Goal: Information Seeking & Learning: Check status

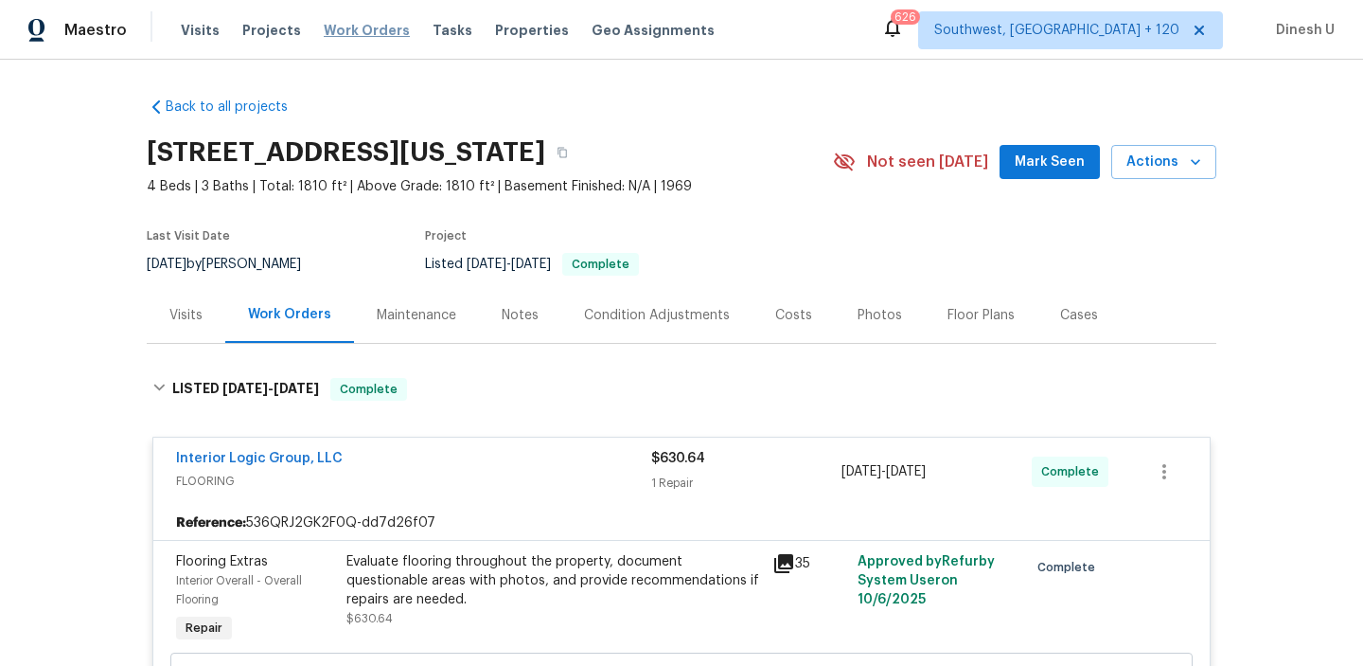
click at [361, 26] on span "Work Orders" at bounding box center [367, 30] width 86 height 19
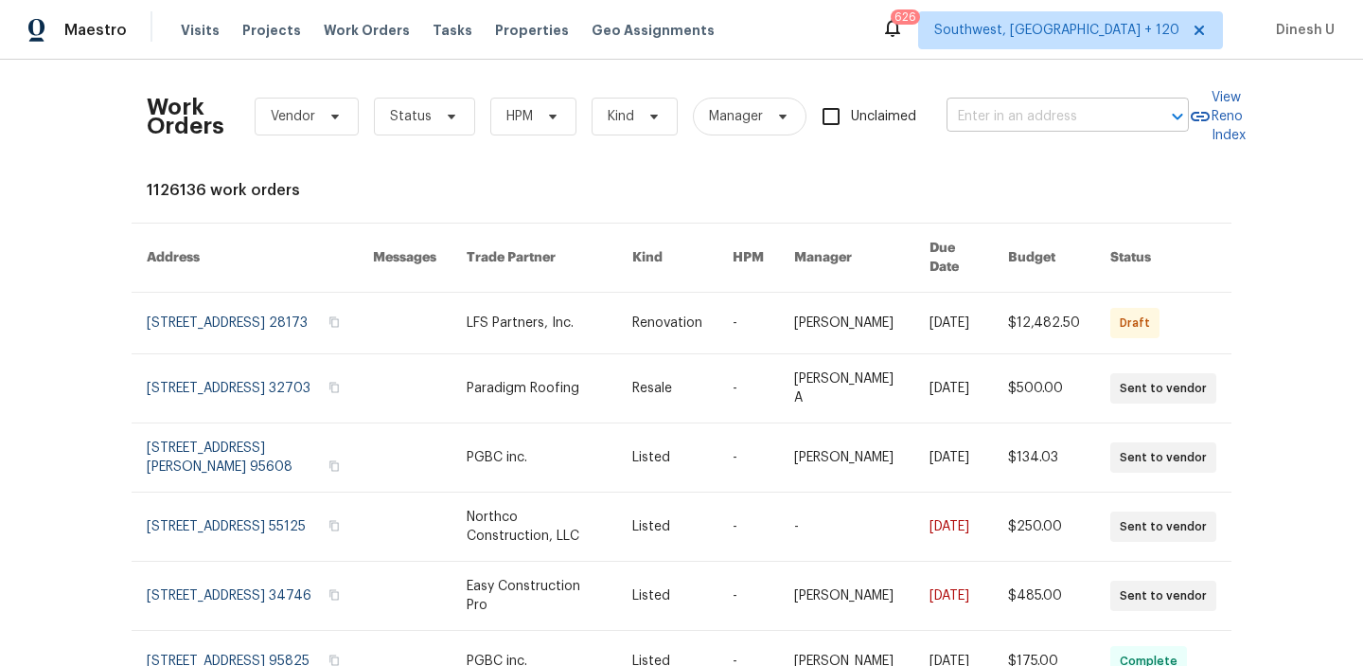
click at [973, 105] on input "text" at bounding box center [1041, 116] width 189 height 29
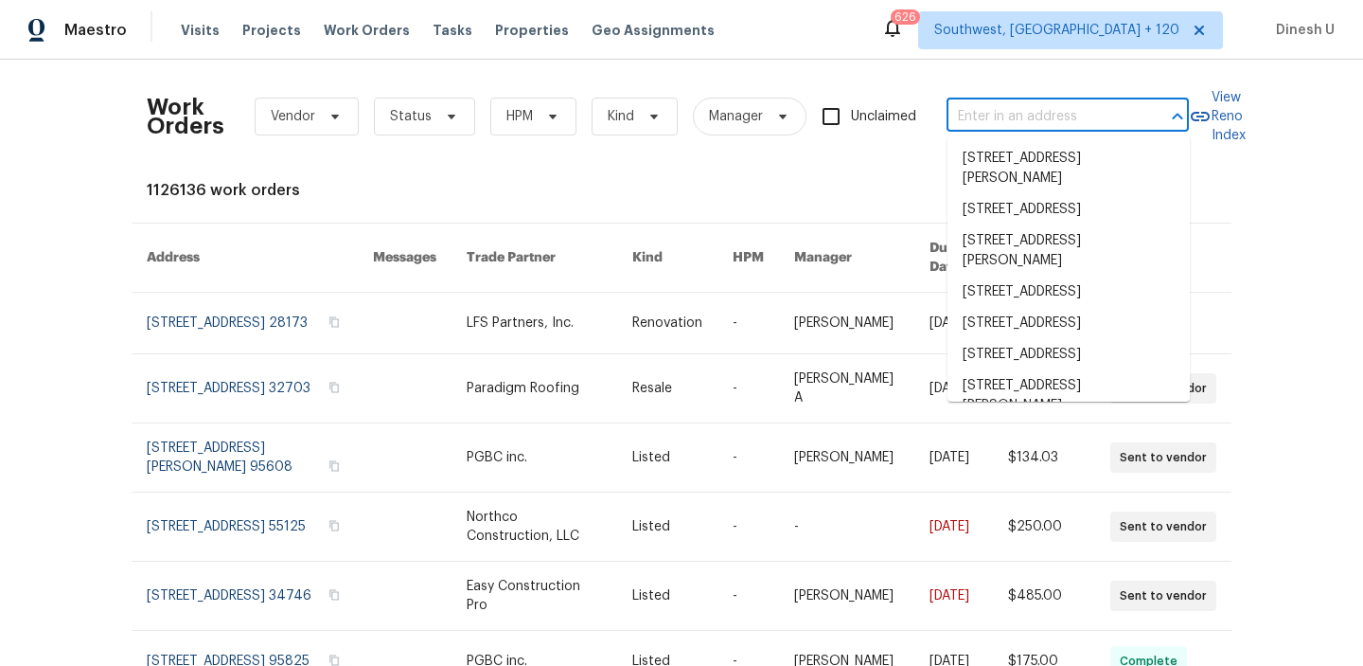
paste input "[STREET_ADDRESS]"
type input "[STREET_ADDRESS]"
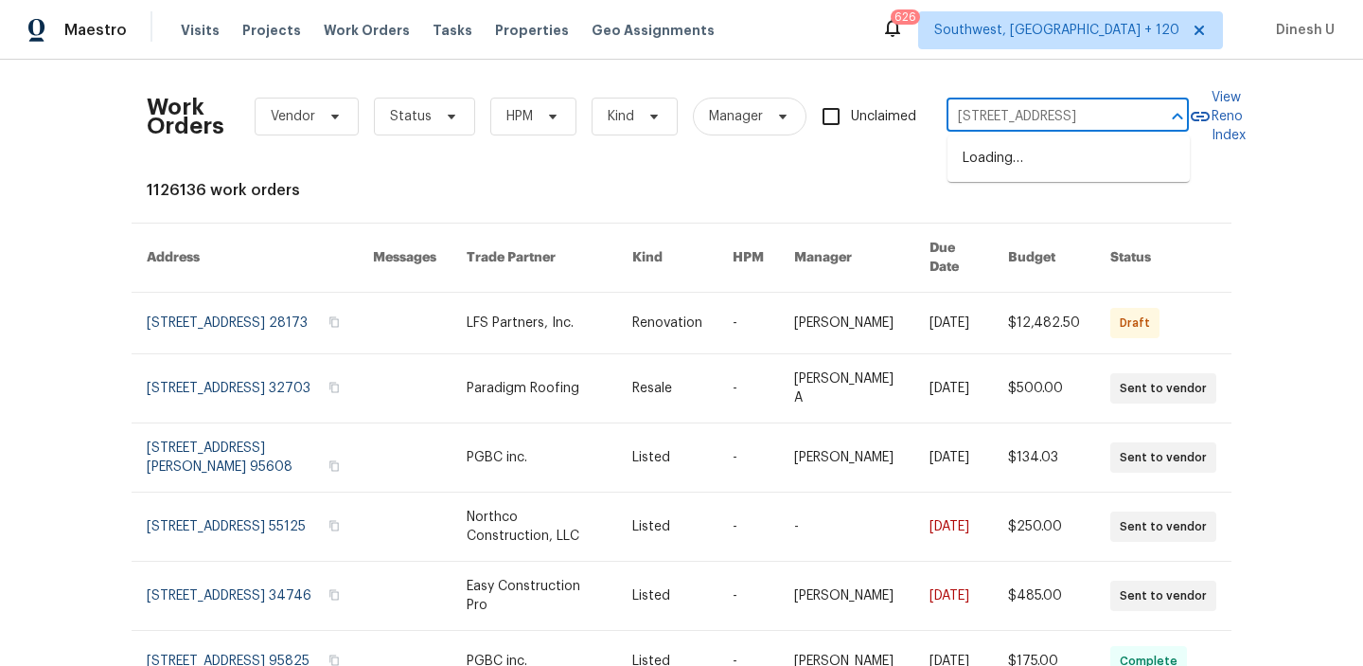
scroll to position [0, 98]
click at [994, 170] on li "[STREET_ADDRESS]" at bounding box center [1069, 158] width 242 height 31
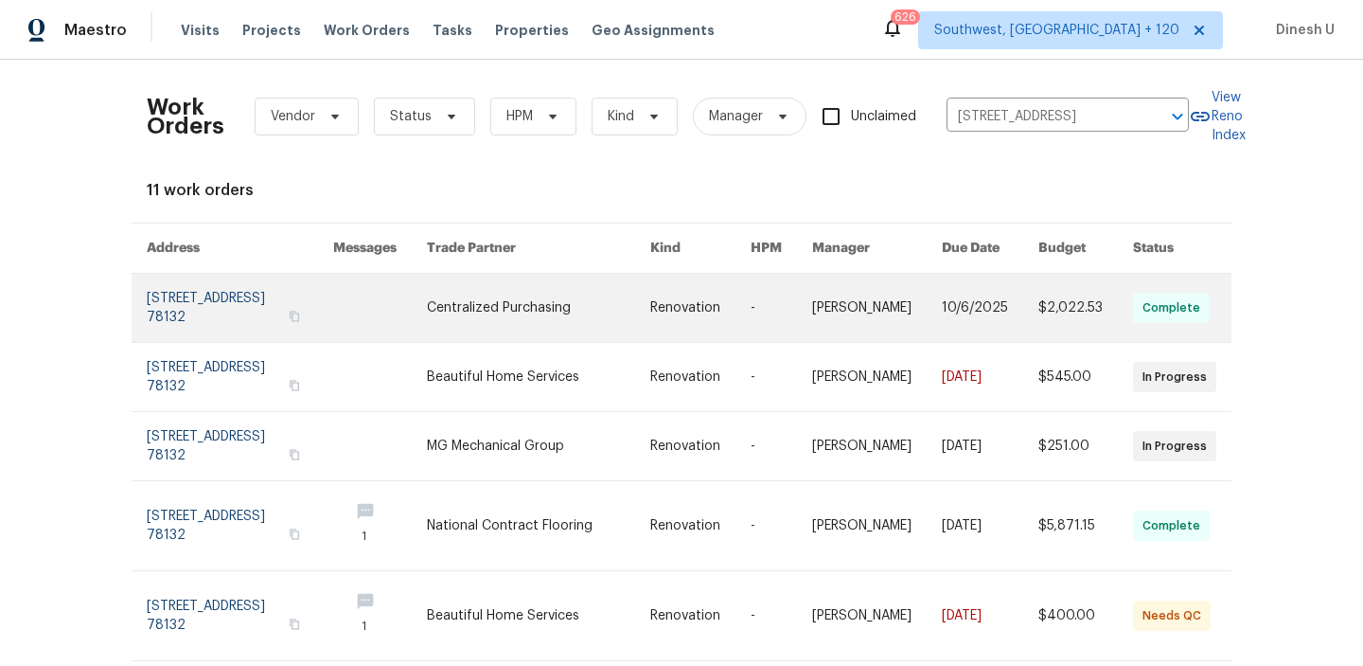
click at [200, 308] on link at bounding box center [240, 308] width 187 height 68
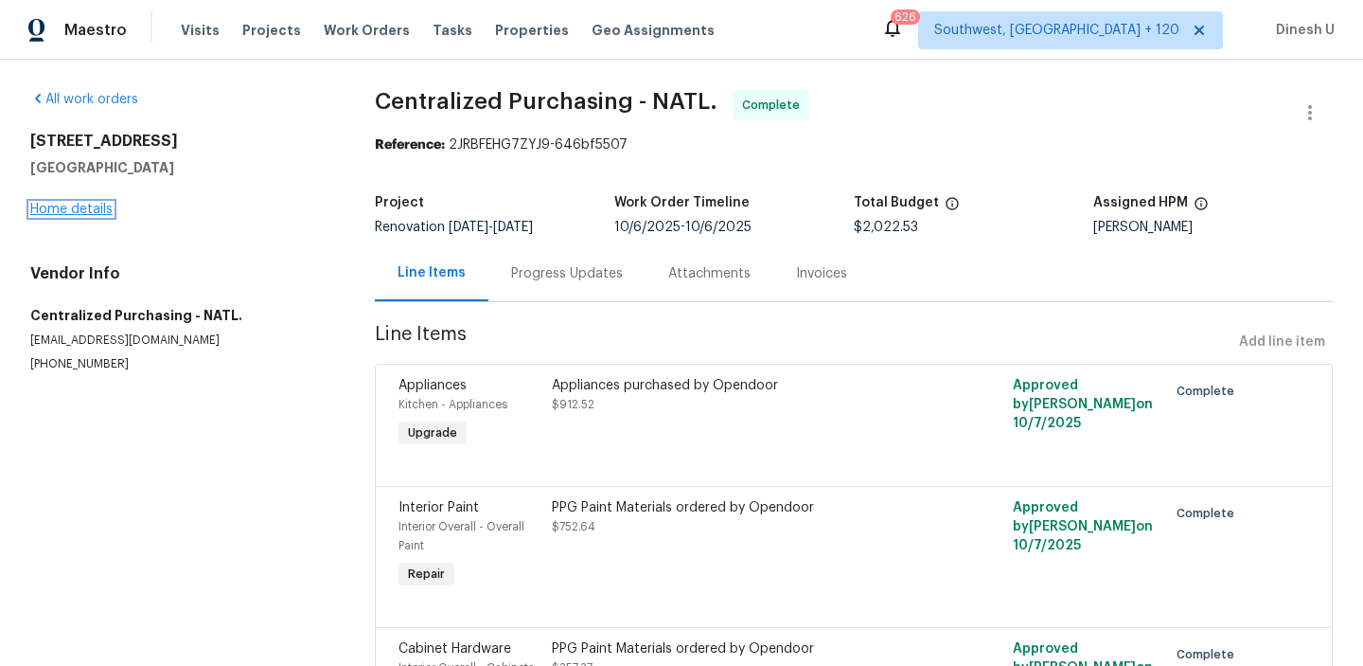
click at [49, 206] on link "Home details" at bounding box center [71, 209] width 82 height 13
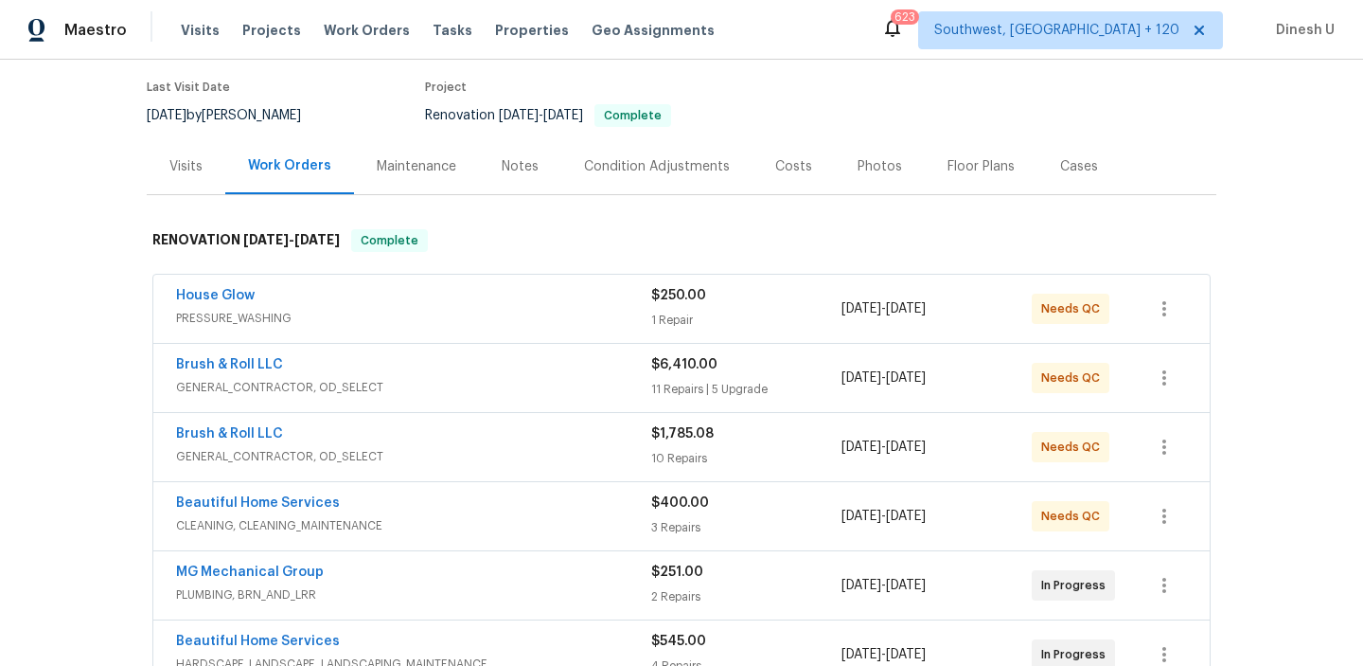
scroll to position [182, 0]
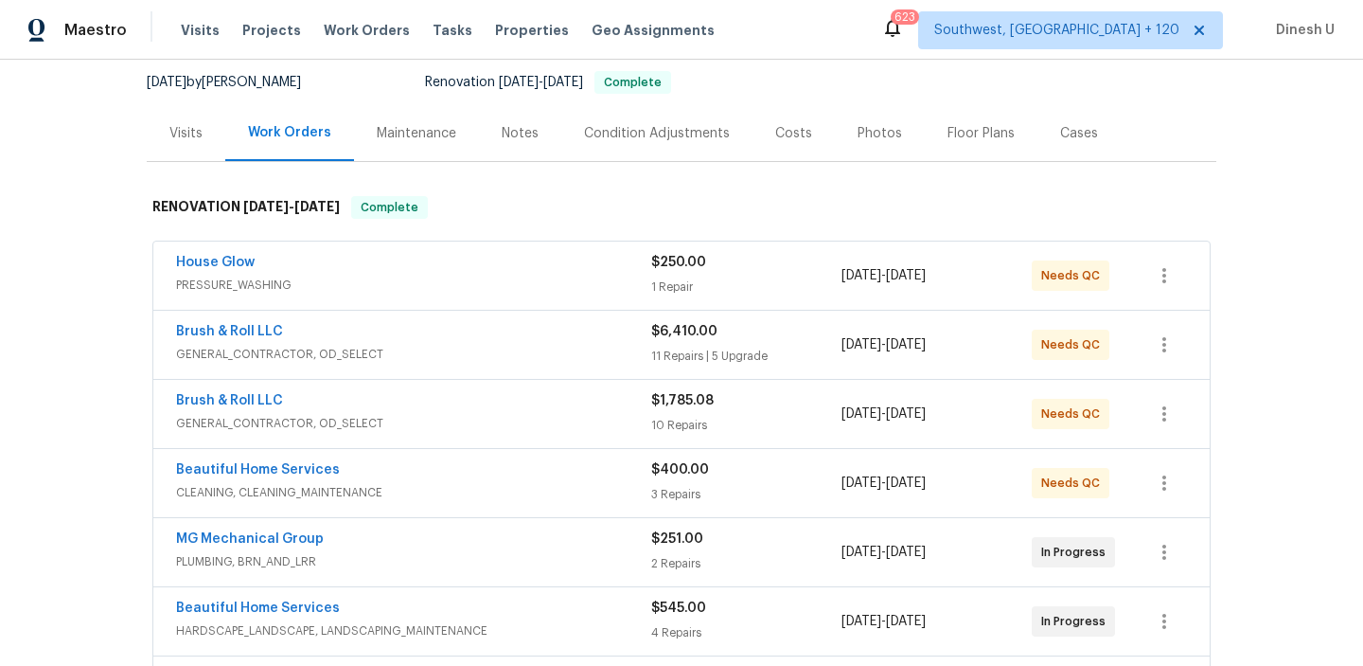
click at [669, 300] on div "House Glow PRESSURE_WASHING $250.00 1 Repair [DATE] - [DATE] Needs QC" at bounding box center [681, 275] width 1057 height 68
click at [656, 283] on div "1 Repair" at bounding box center [746, 286] width 190 height 19
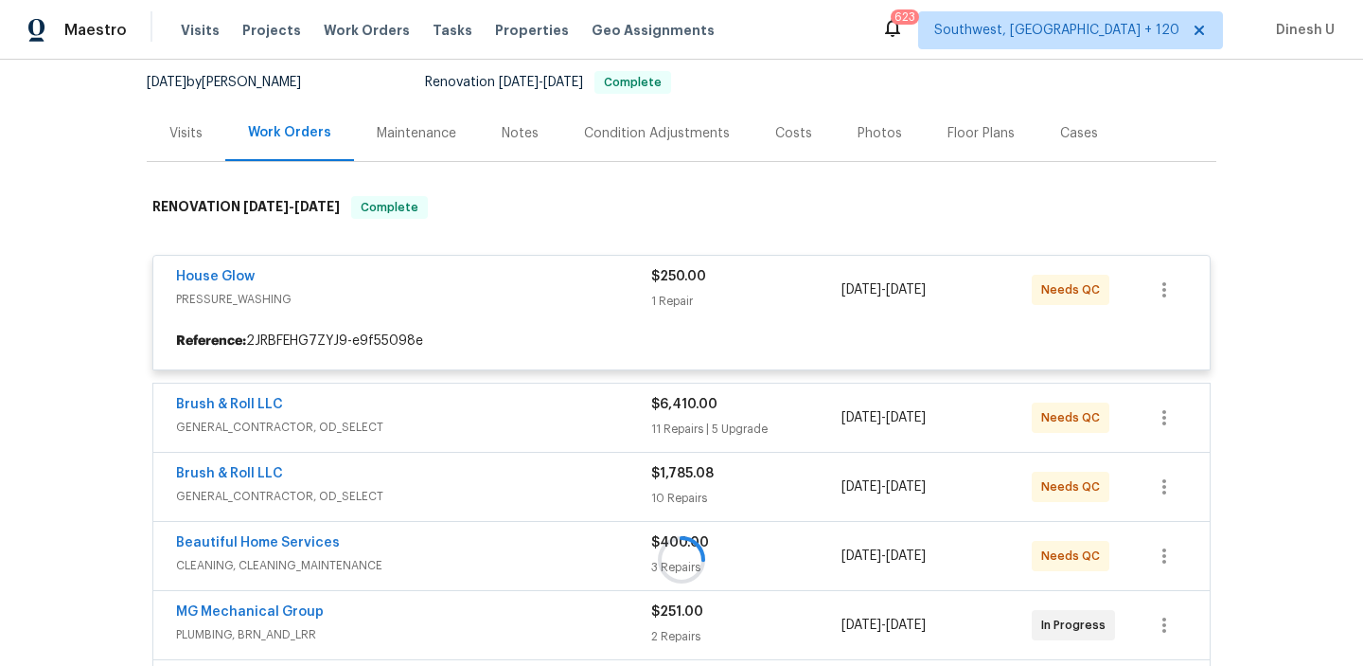
click at [629, 300] on div at bounding box center [682, 559] width 1070 height 765
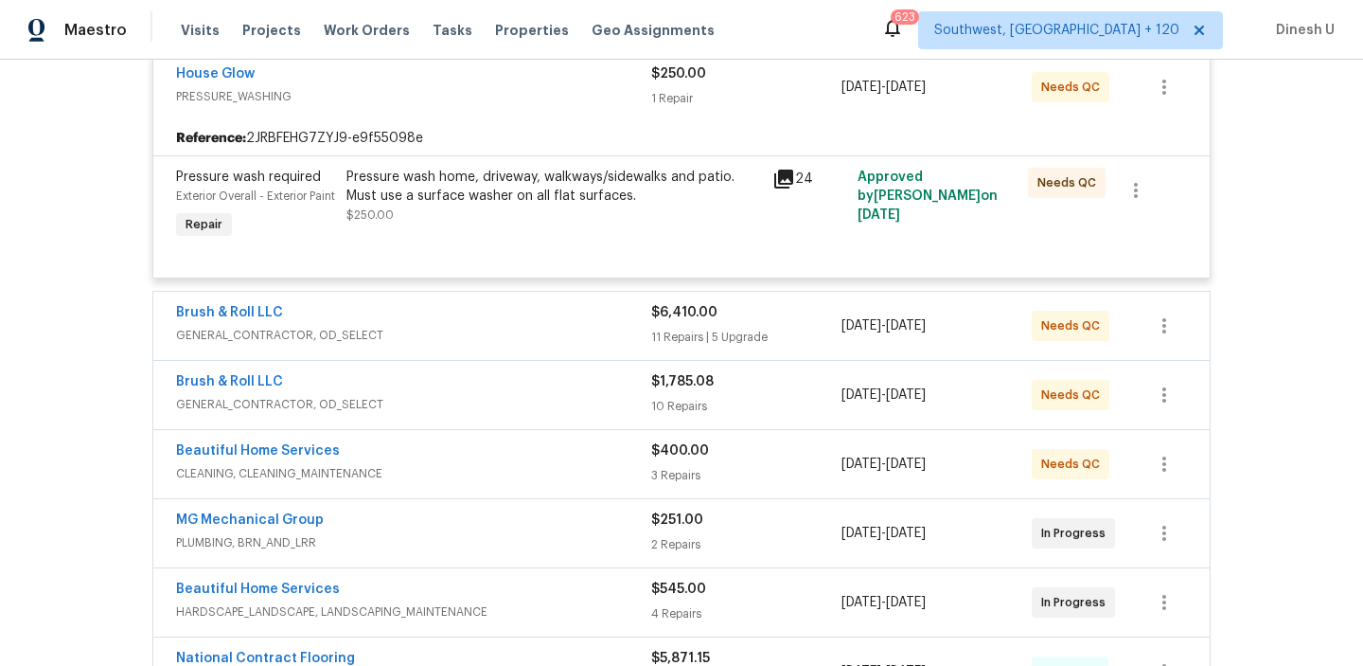
scroll to position [418, 0]
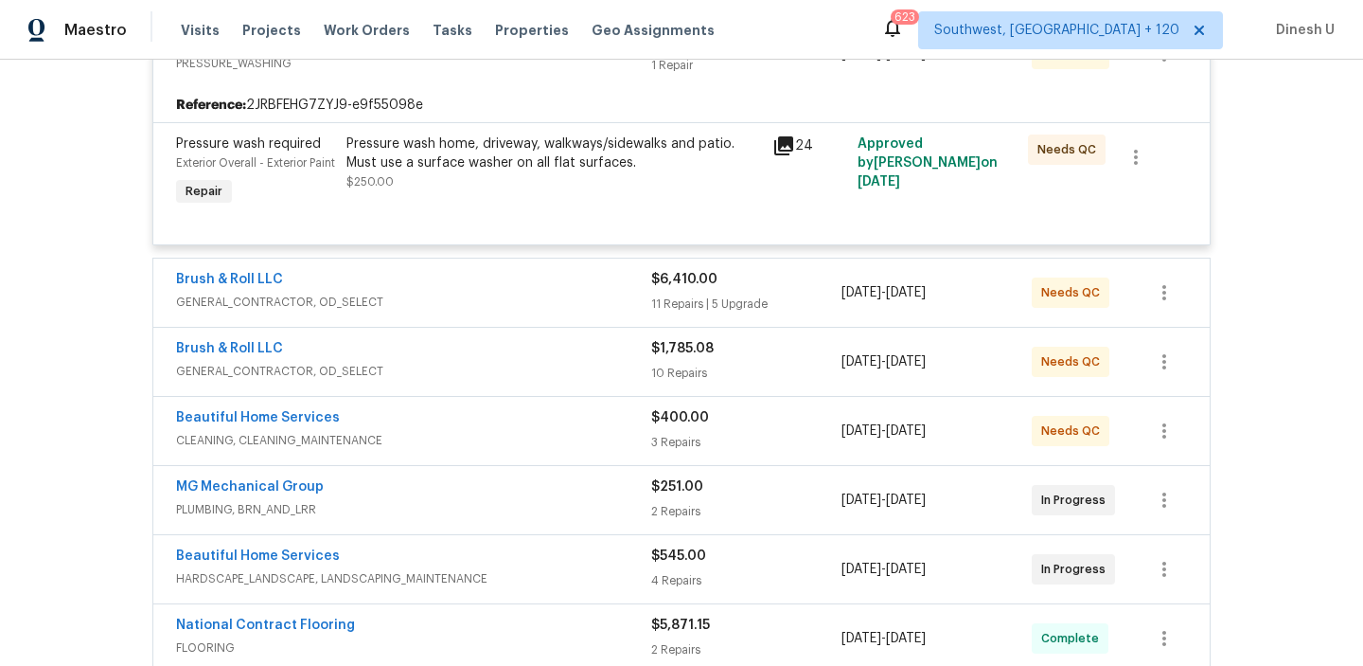
click at [675, 313] on div "11 Repairs | 5 Upgrade" at bounding box center [746, 303] width 190 height 19
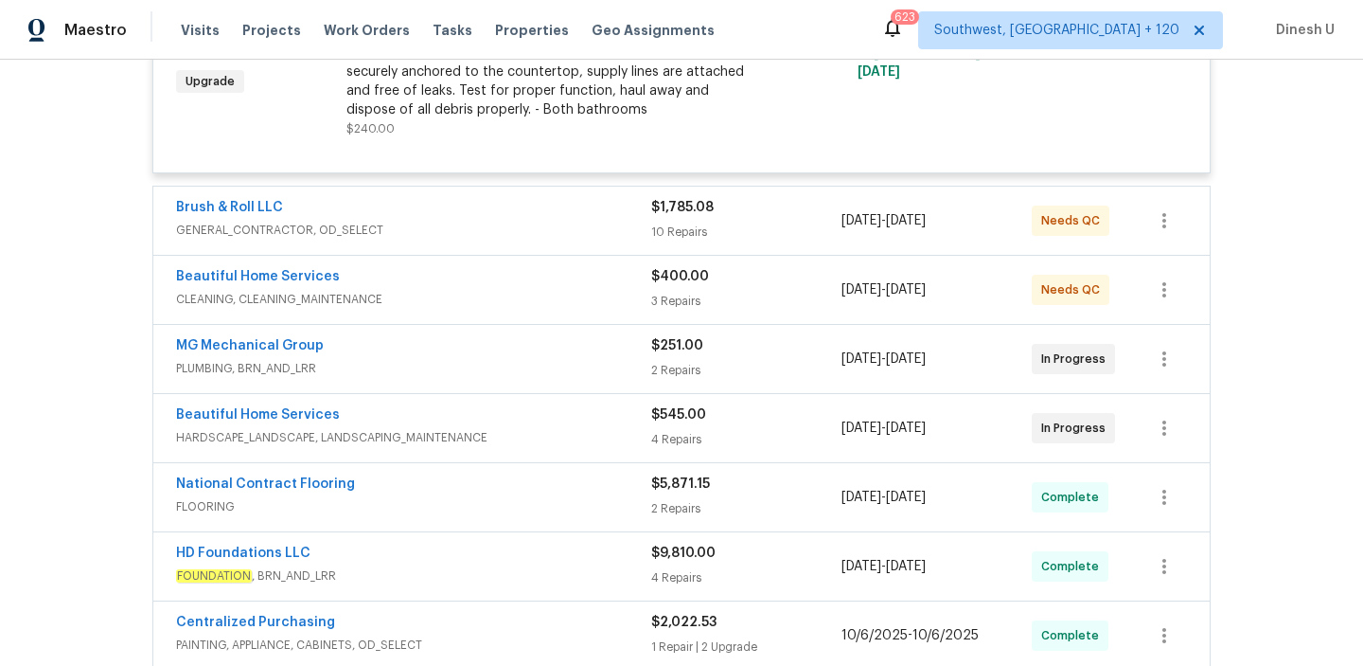
scroll to position [3979, 0]
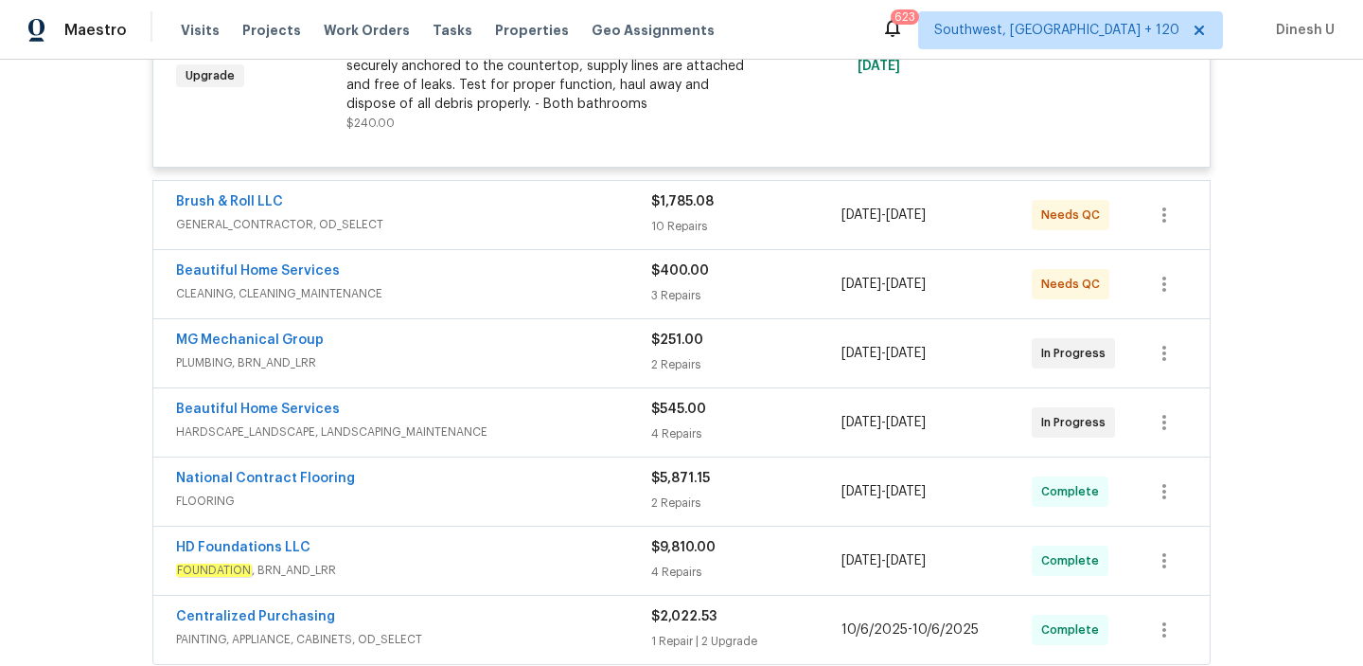
click at [651, 204] on div "$1,785.08 10 Repairs" at bounding box center [746, 214] width 190 height 45
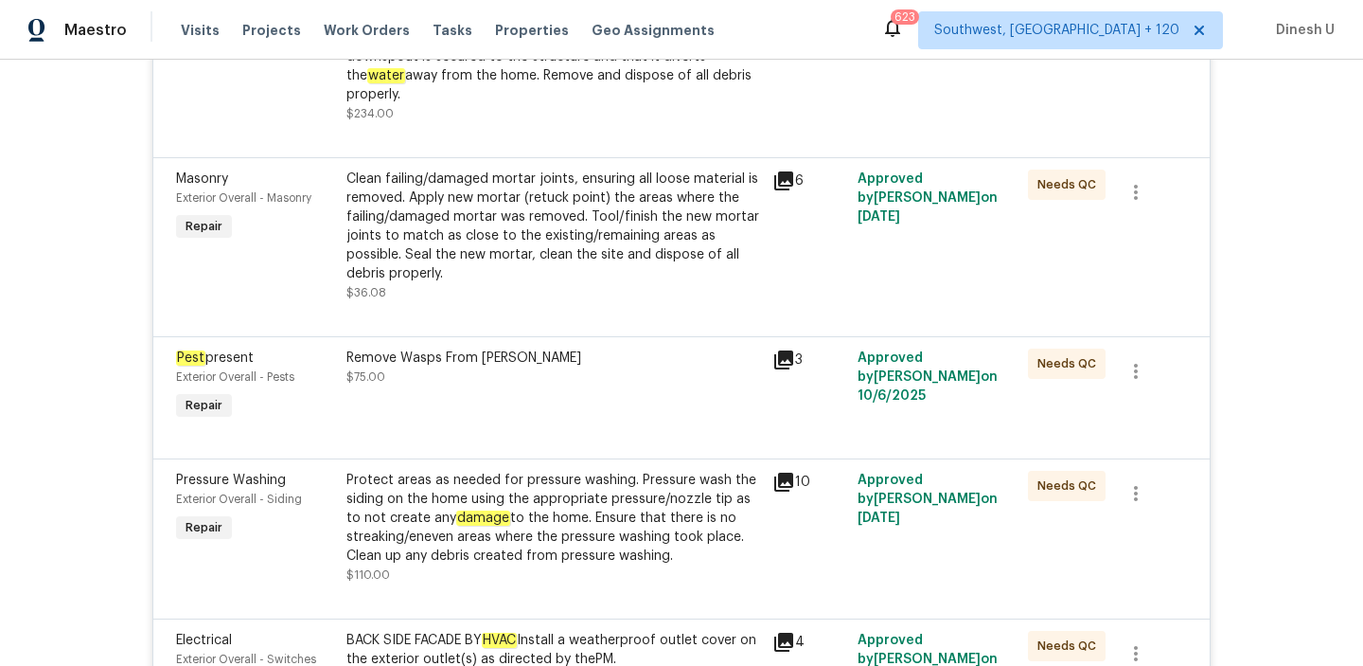
scroll to position [4502, 0]
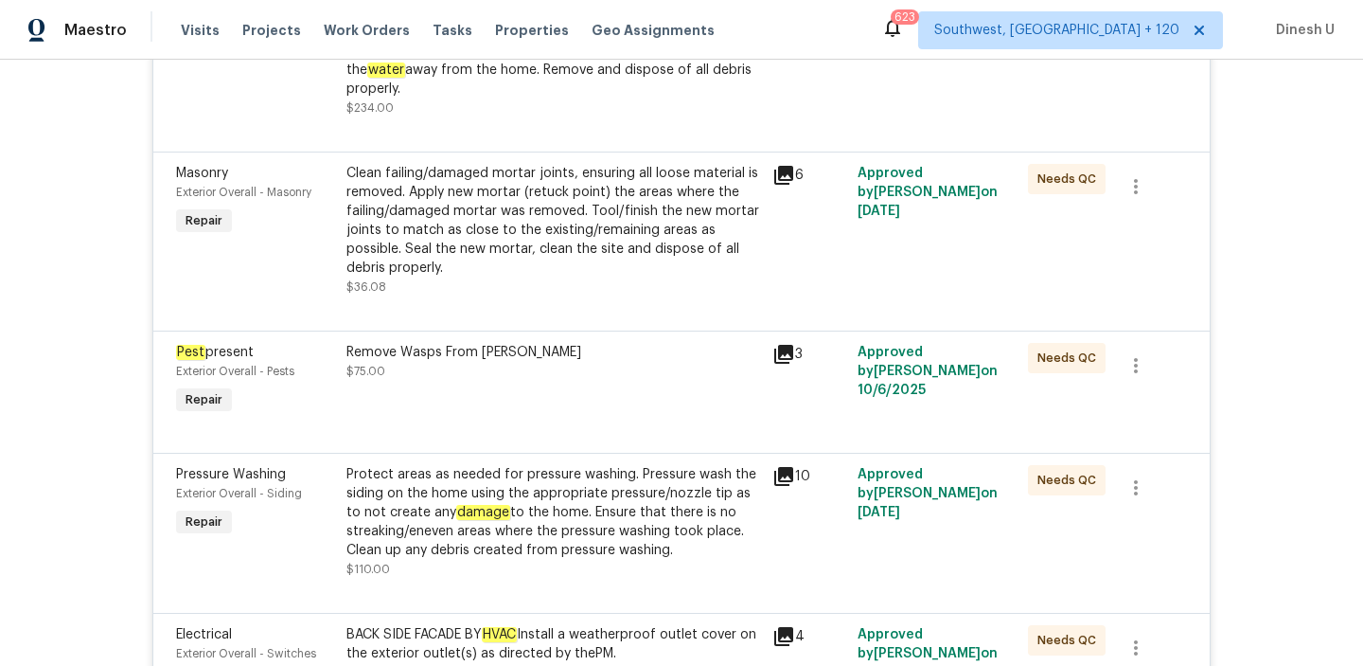
click at [774, 164] on icon at bounding box center [784, 175] width 23 height 23
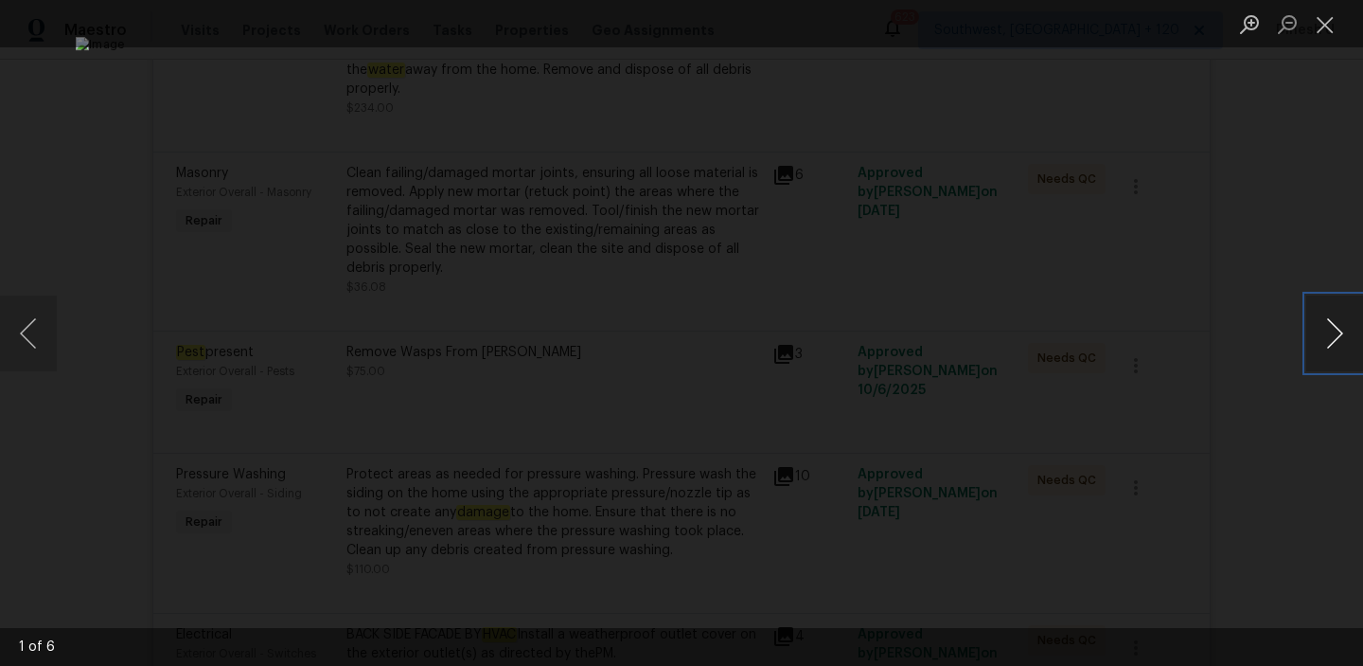
click at [1343, 327] on button "Next image" at bounding box center [1335, 333] width 57 height 76
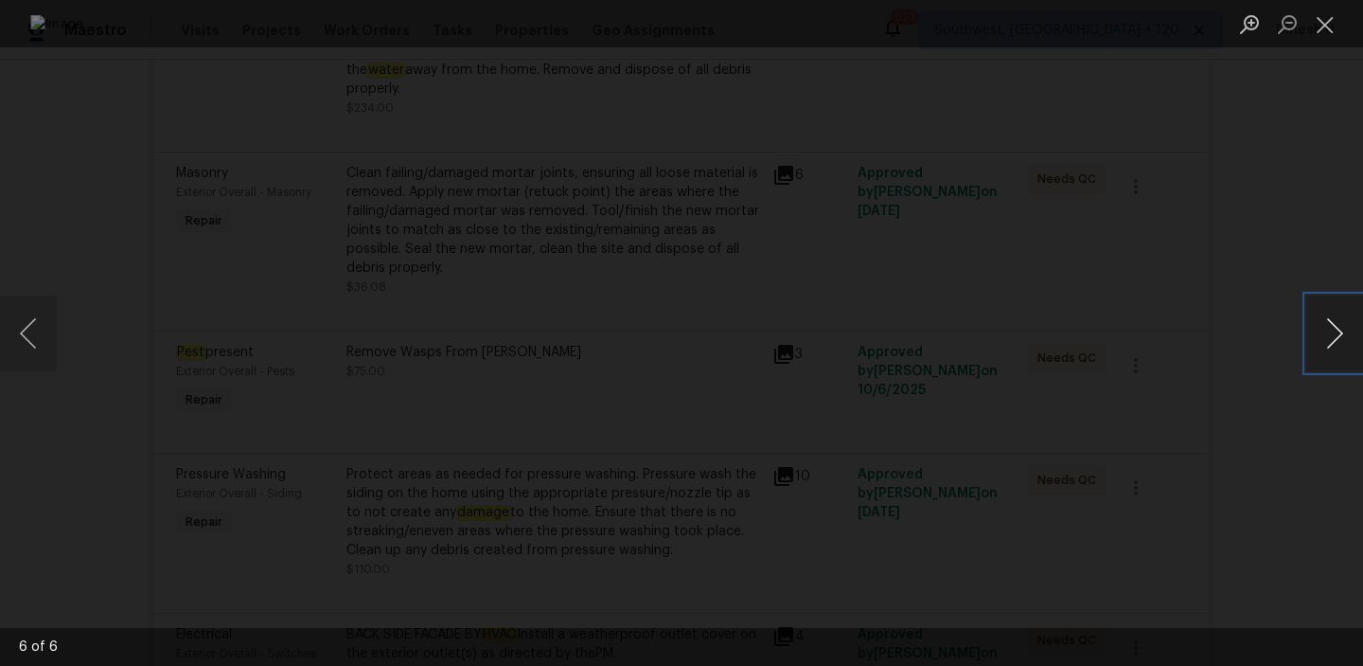
click at [1343, 327] on button "Next image" at bounding box center [1335, 333] width 57 height 76
click at [1333, 12] on button "Close lightbox" at bounding box center [1326, 24] width 38 height 33
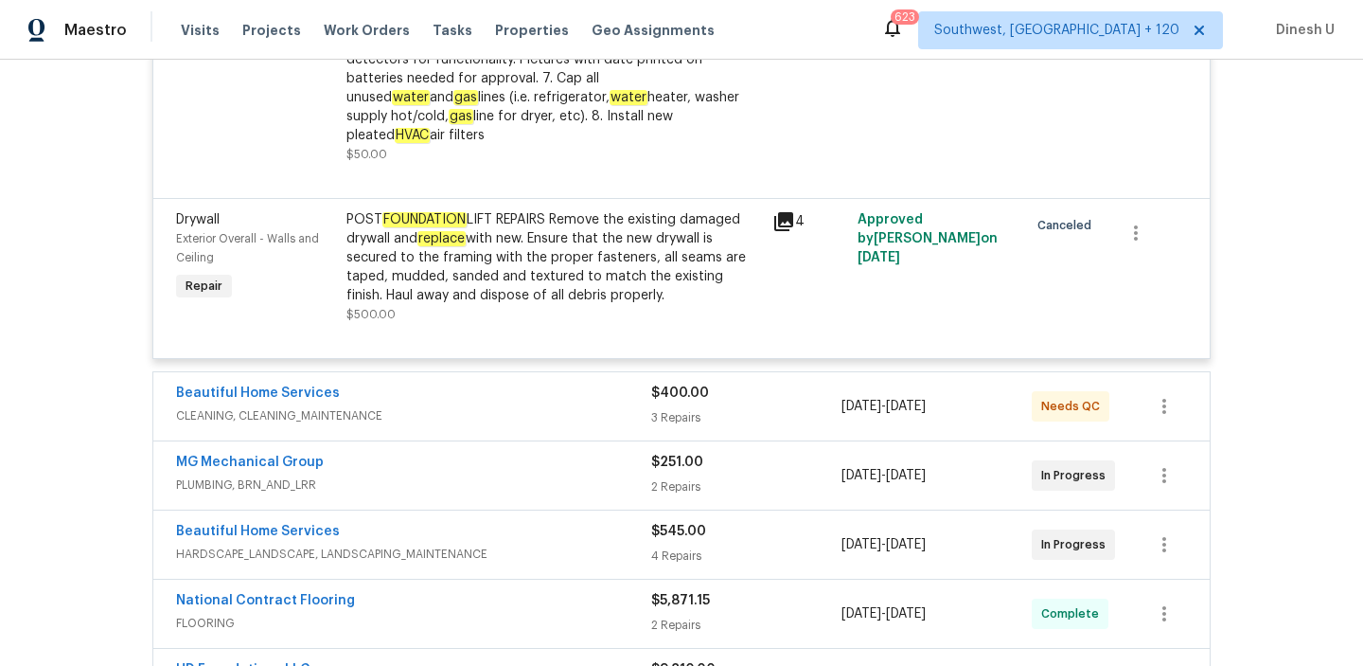
scroll to position [5877, 0]
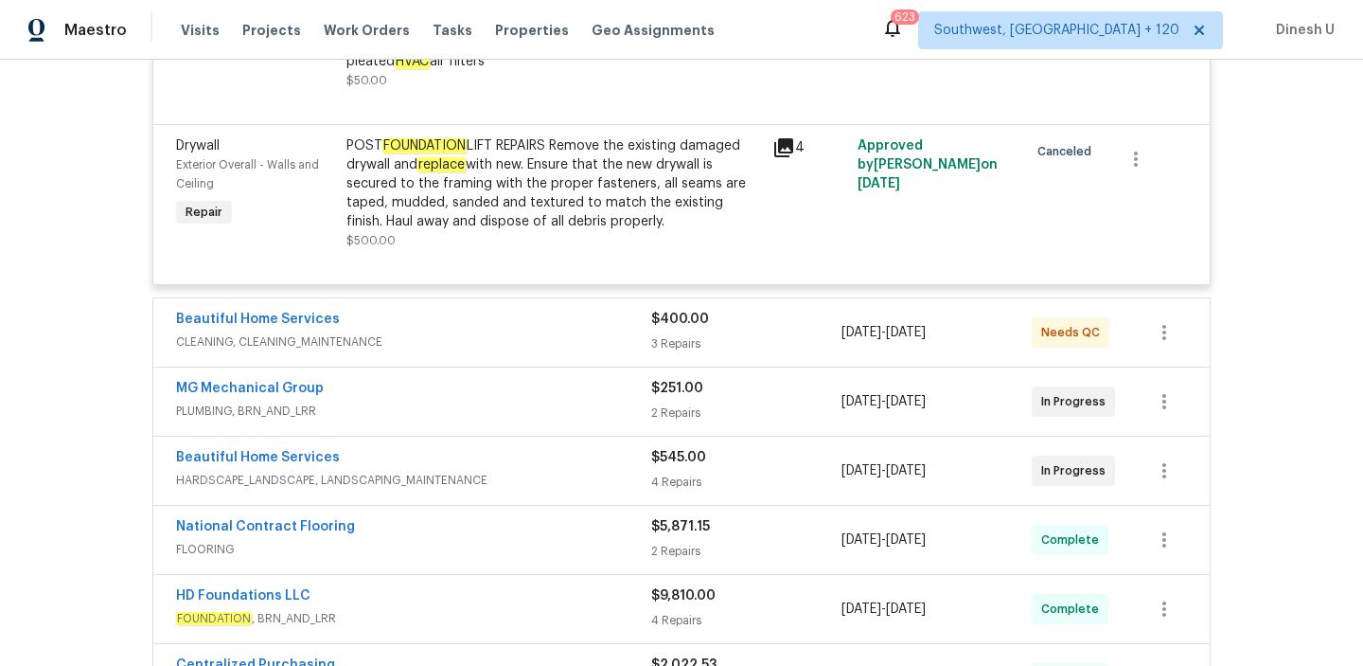
click at [679, 334] on div "3 Repairs" at bounding box center [746, 343] width 190 height 19
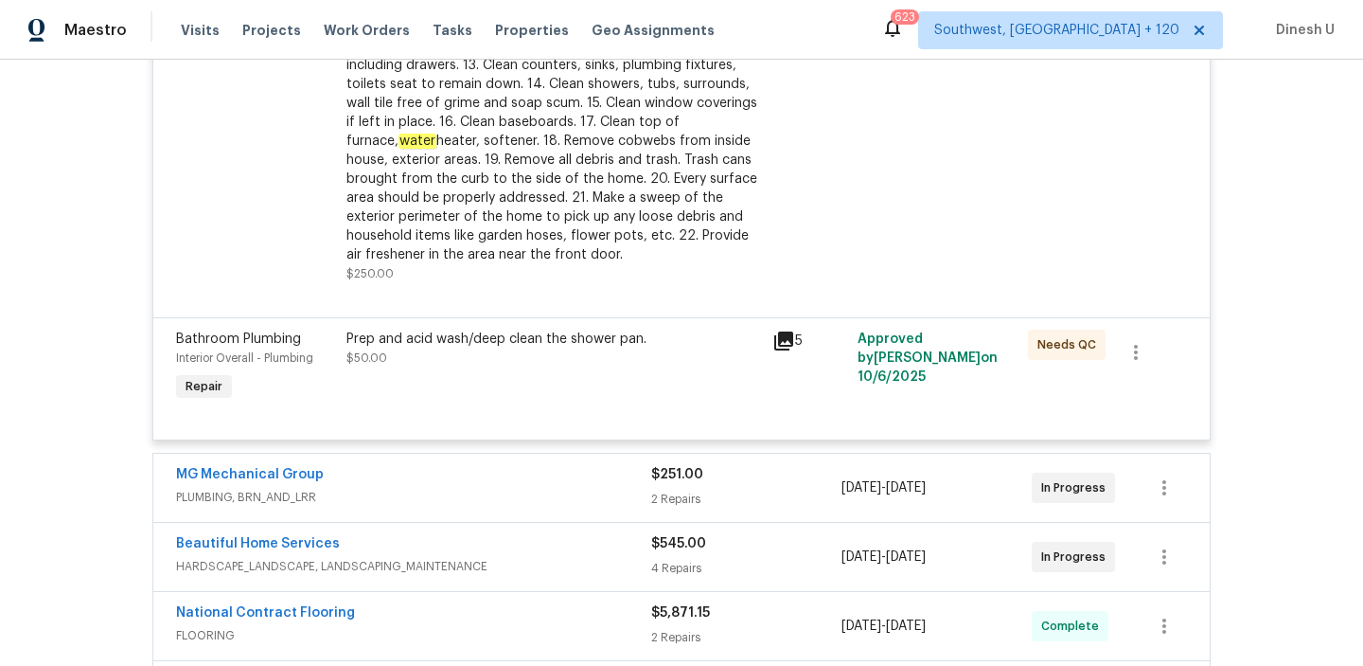
scroll to position [6653, 0]
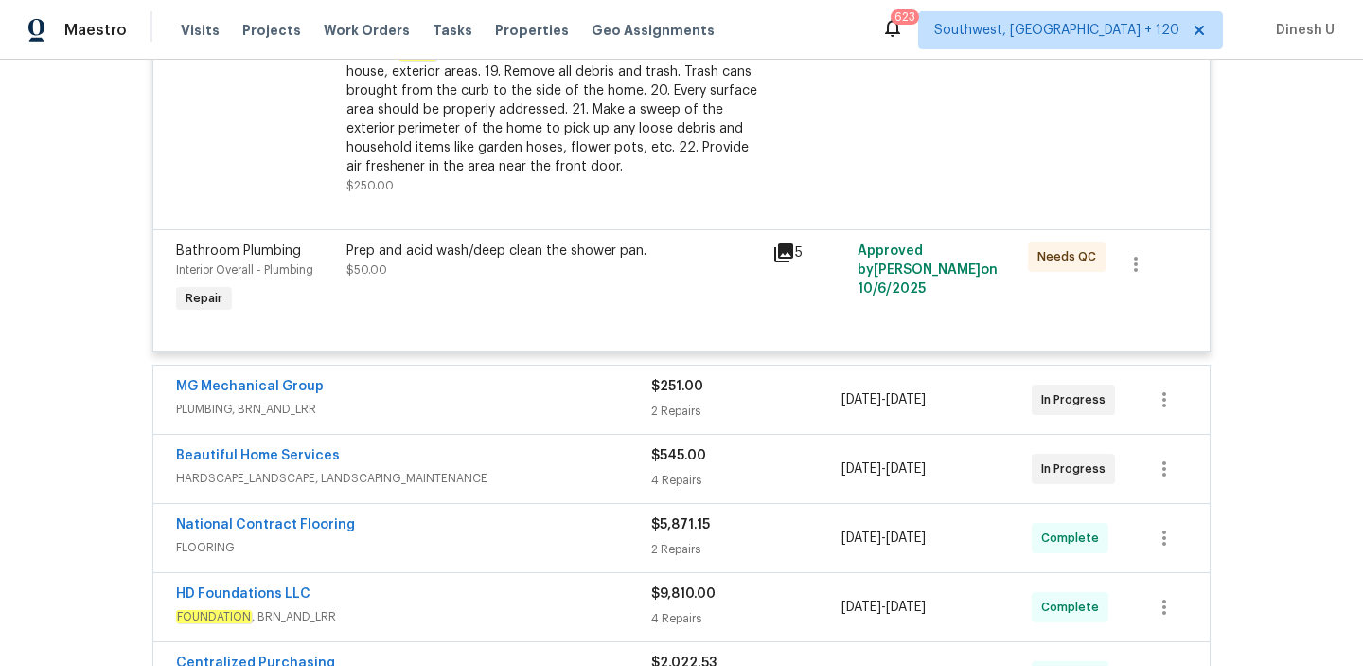
click at [678, 401] on div "2 Repairs" at bounding box center [746, 410] width 190 height 19
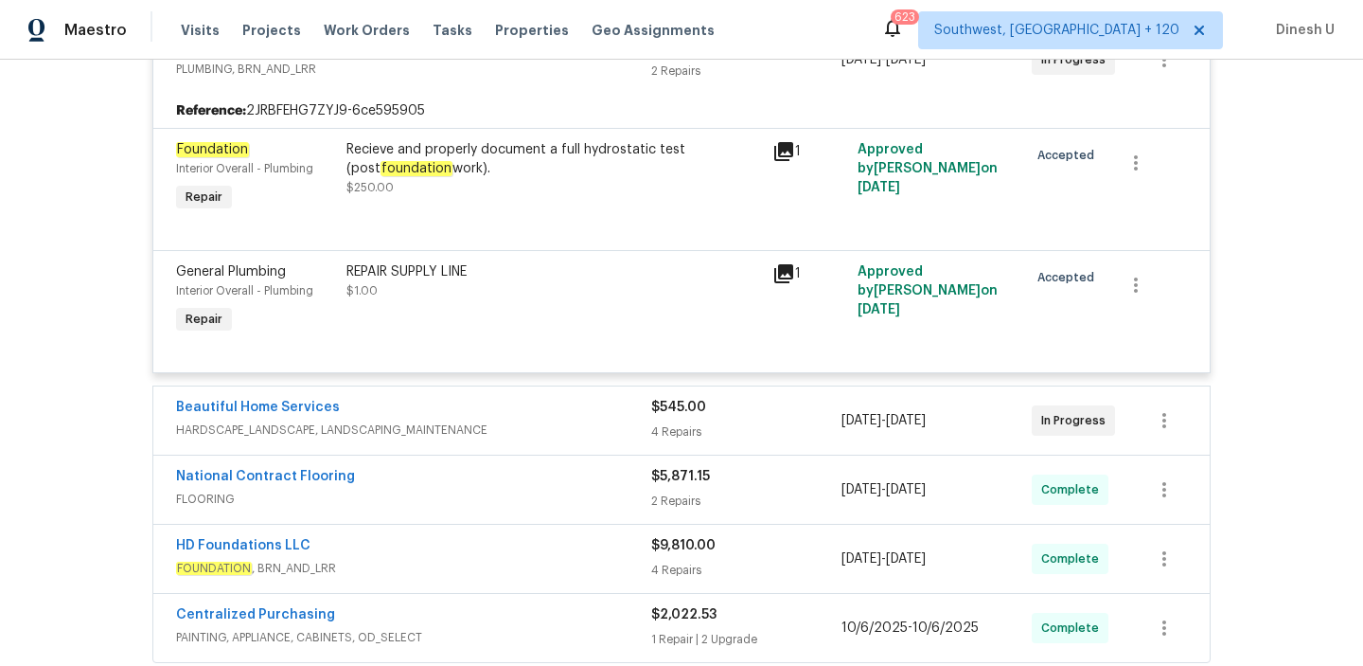
scroll to position [7006, 0]
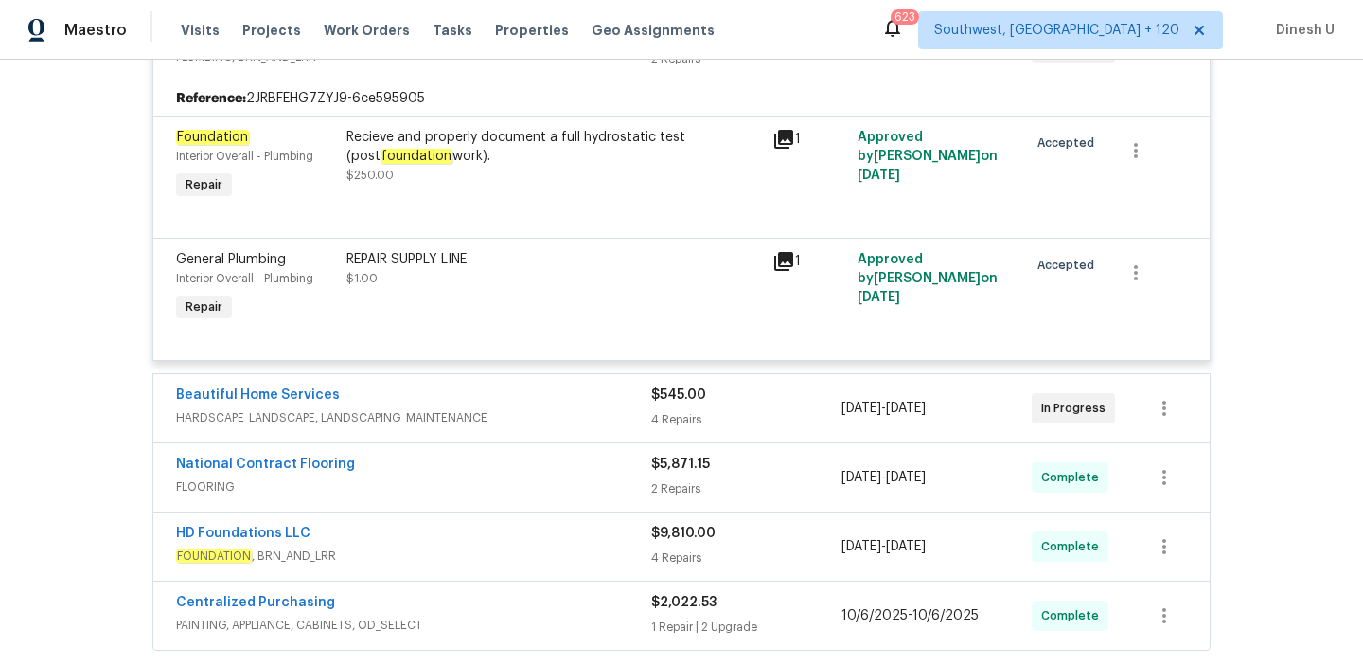
click at [667, 385] on div "$545.00" at bounding box center [746, 394] width 190 height 19
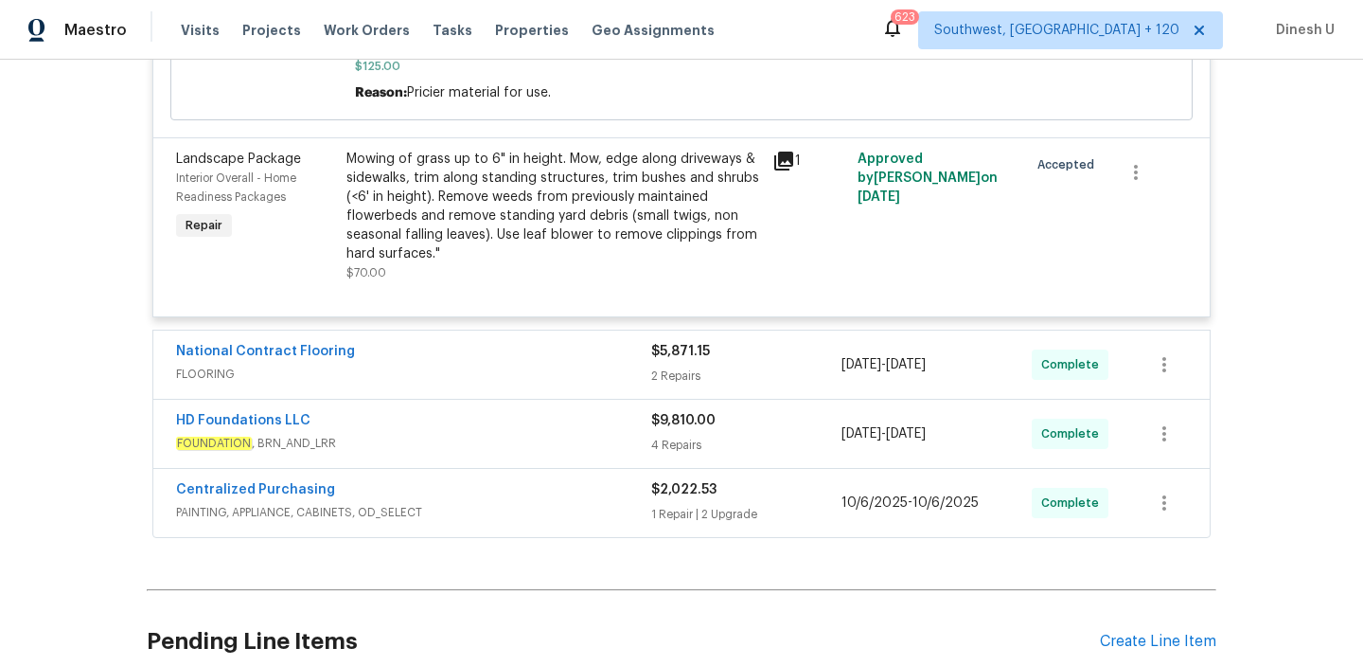
scroll to position [7912, 0]
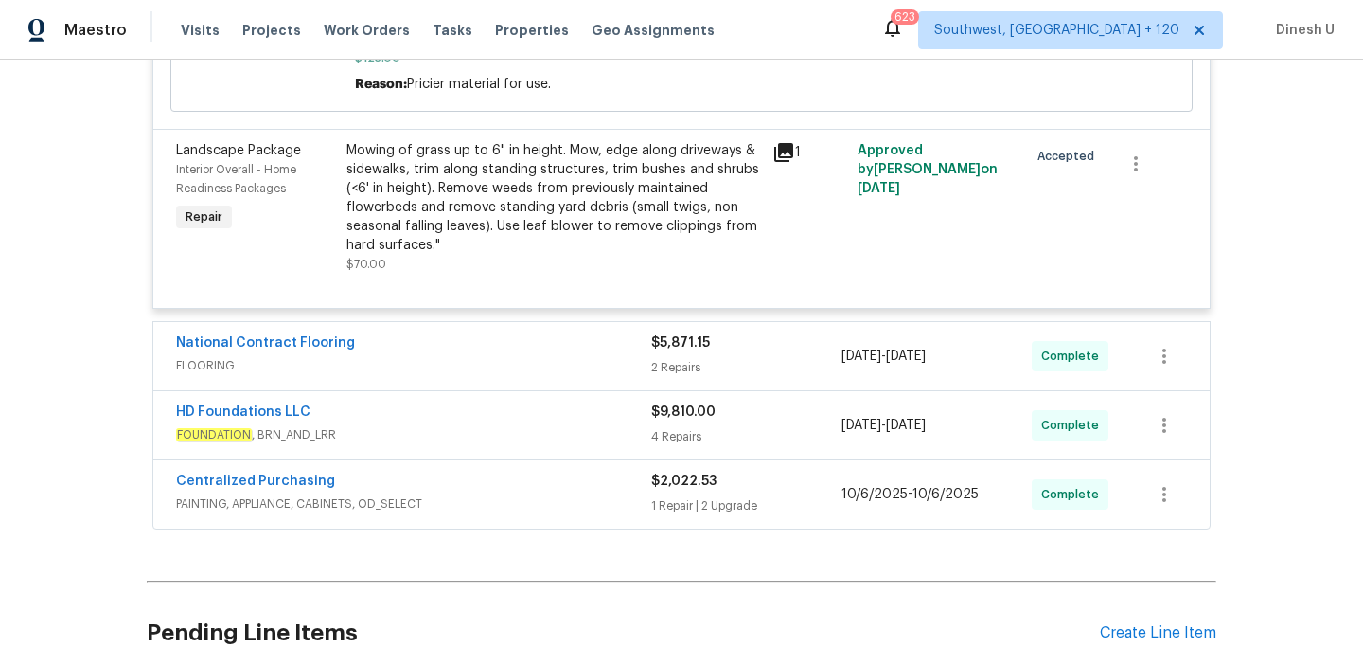
click at [649, 356] on span "FLOORING" at bounding box center [413, 365] width 475 height 19
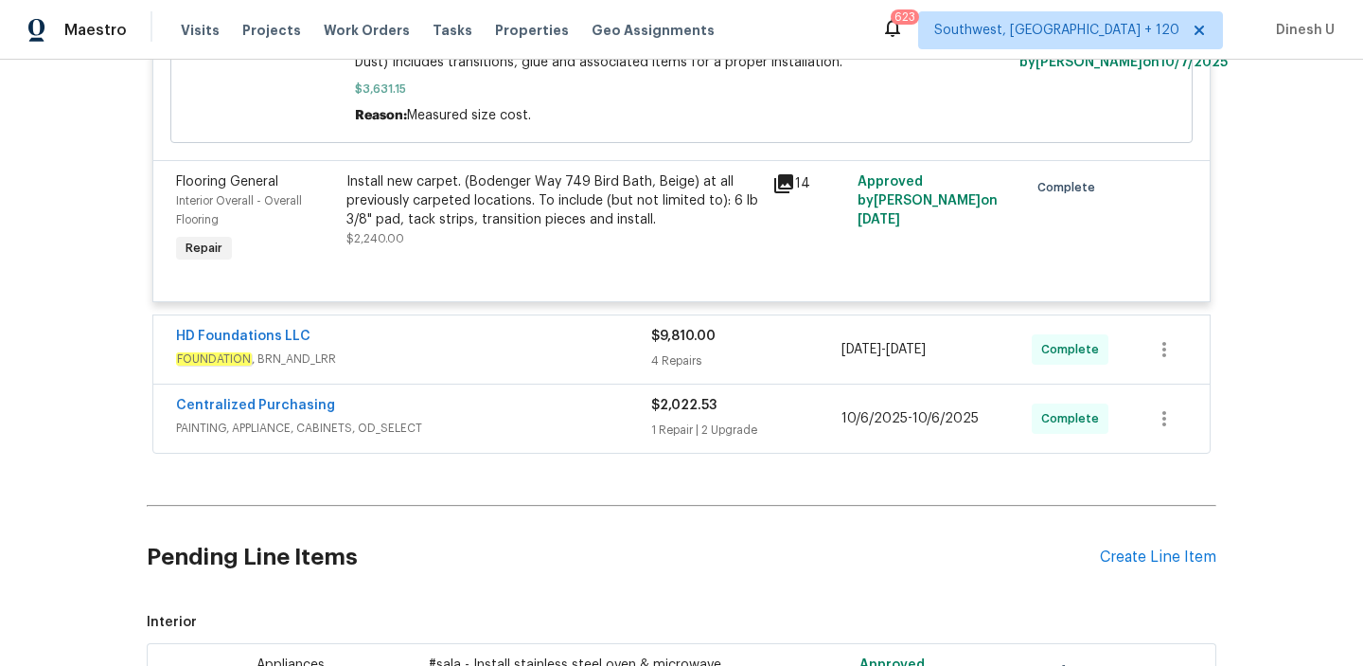
scroll to position [8447, 0]
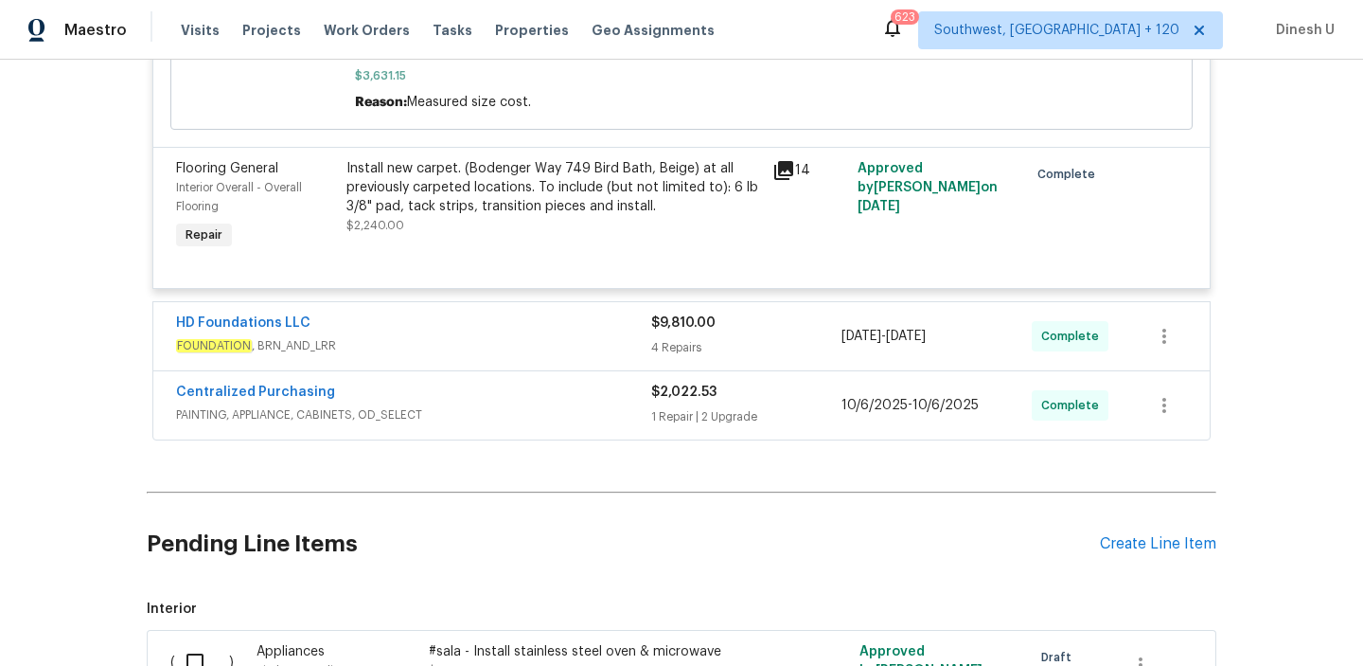
click at [662, 338] on div "4 Repairs" at bounding box center [746, 347] width 190 height 19
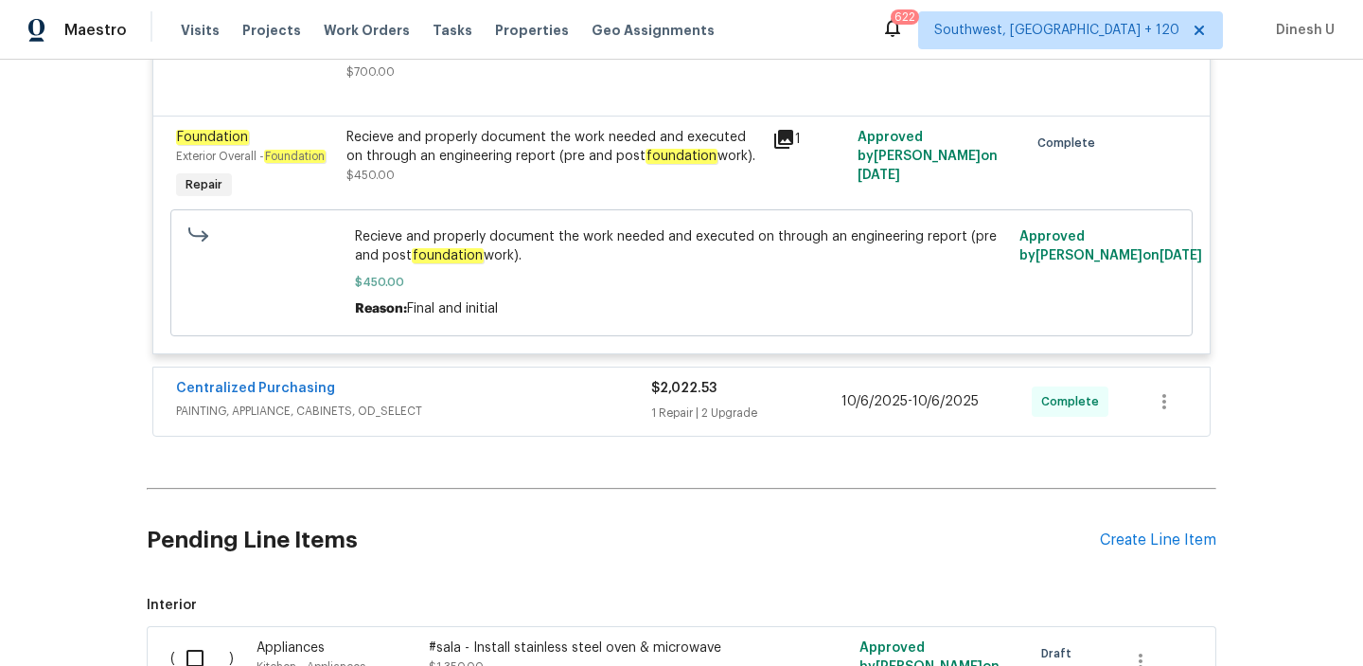
scroll to position [9194, 0]
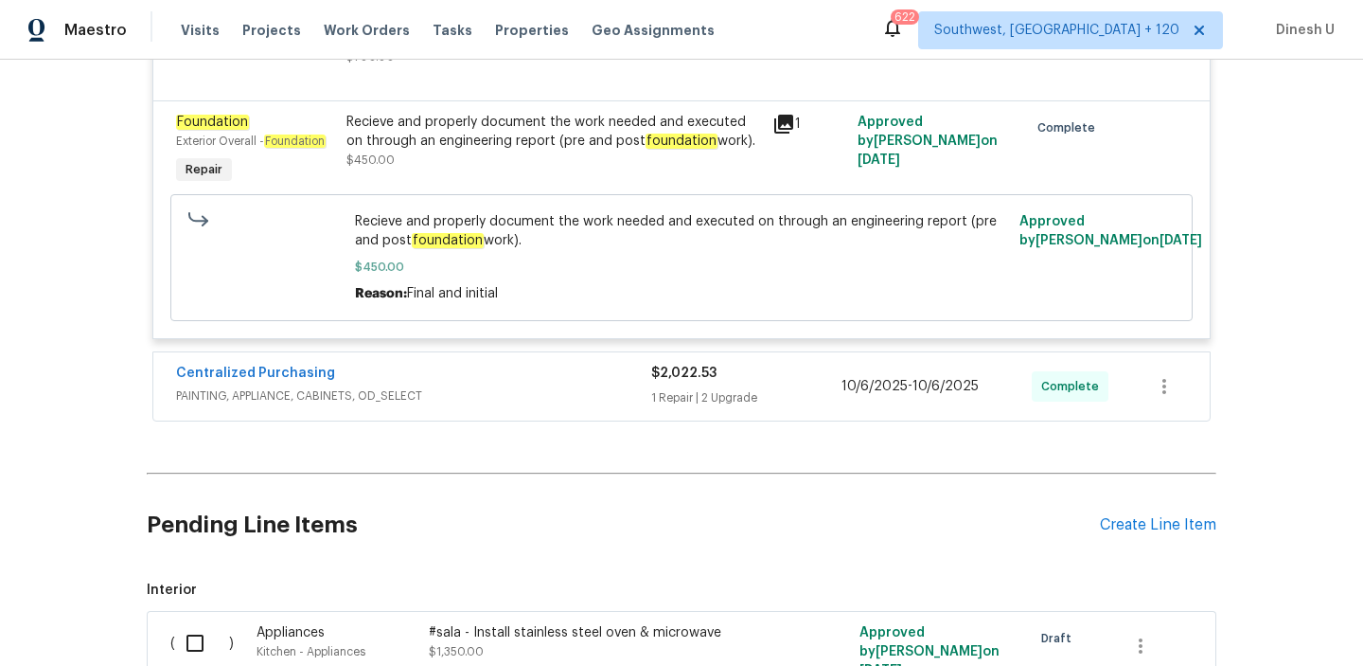
click at [675, 388] on div "1 Repair | 2 Upgrade" at bounding box center [746, 397] width 190 height 19
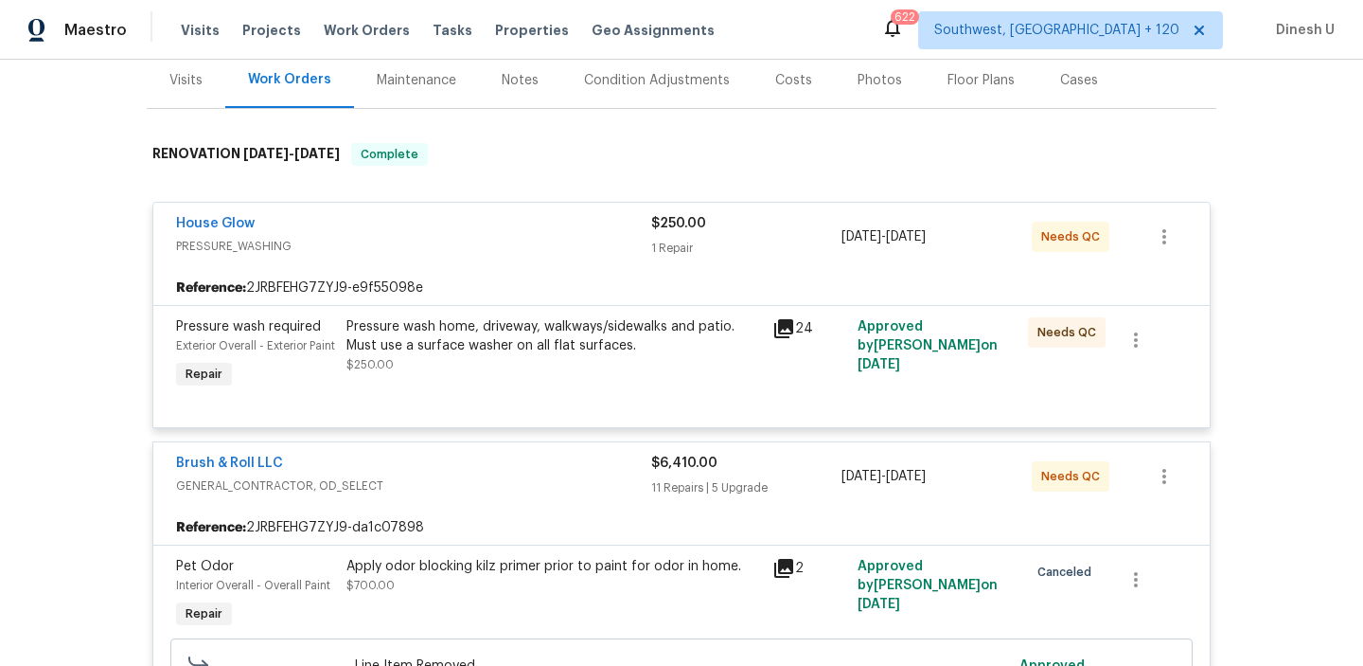
scroll to position [0, 0]
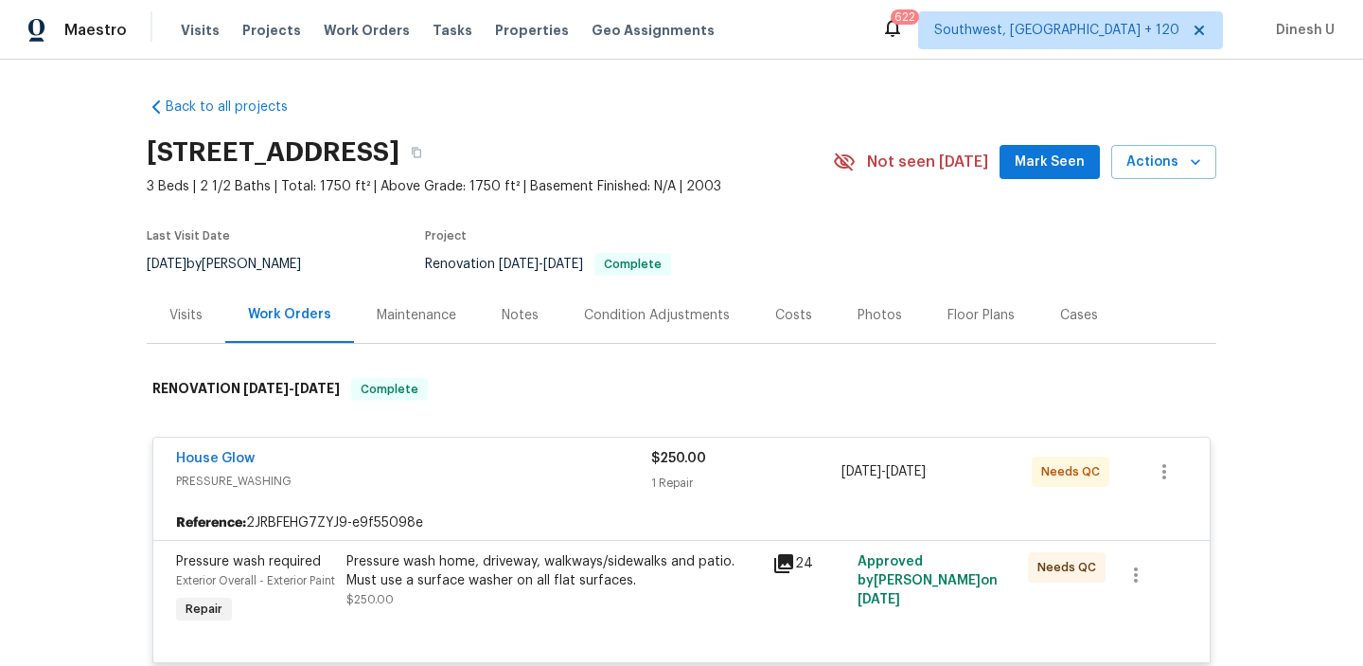
click at [177, 303] on div "Visits" at bounding box center [186, 315] width 79 height 56
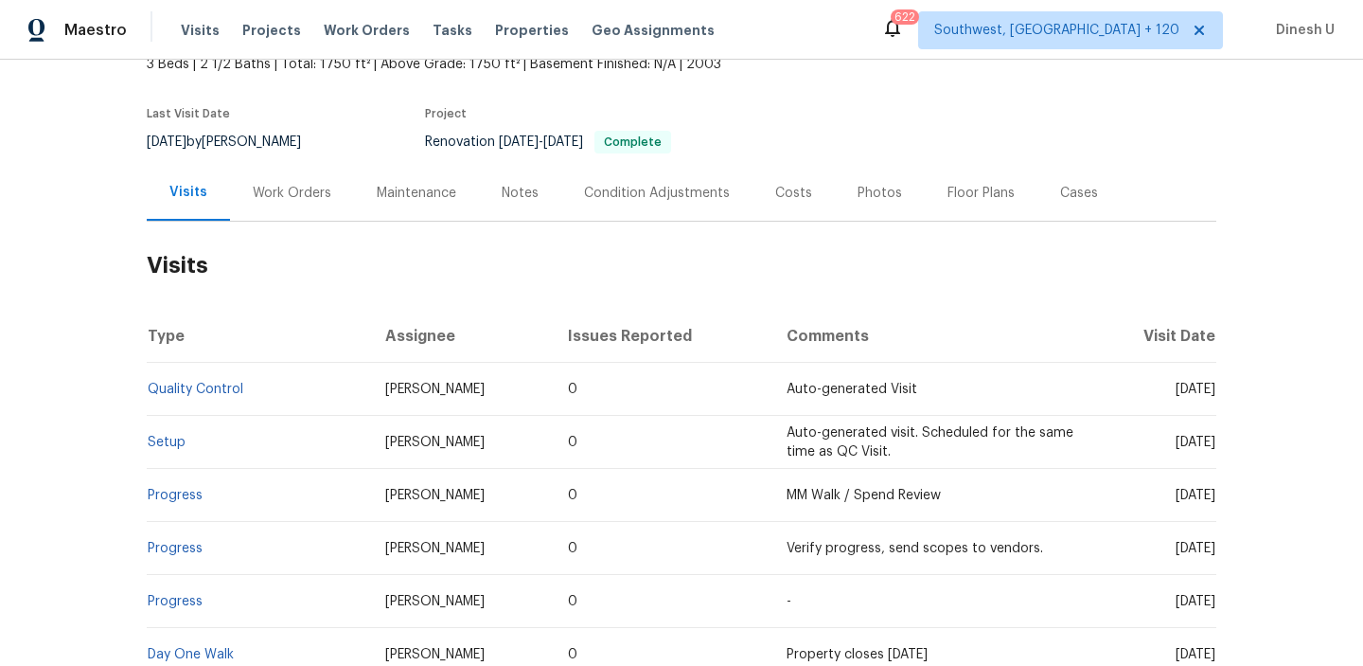
scroll to position [144, 0]
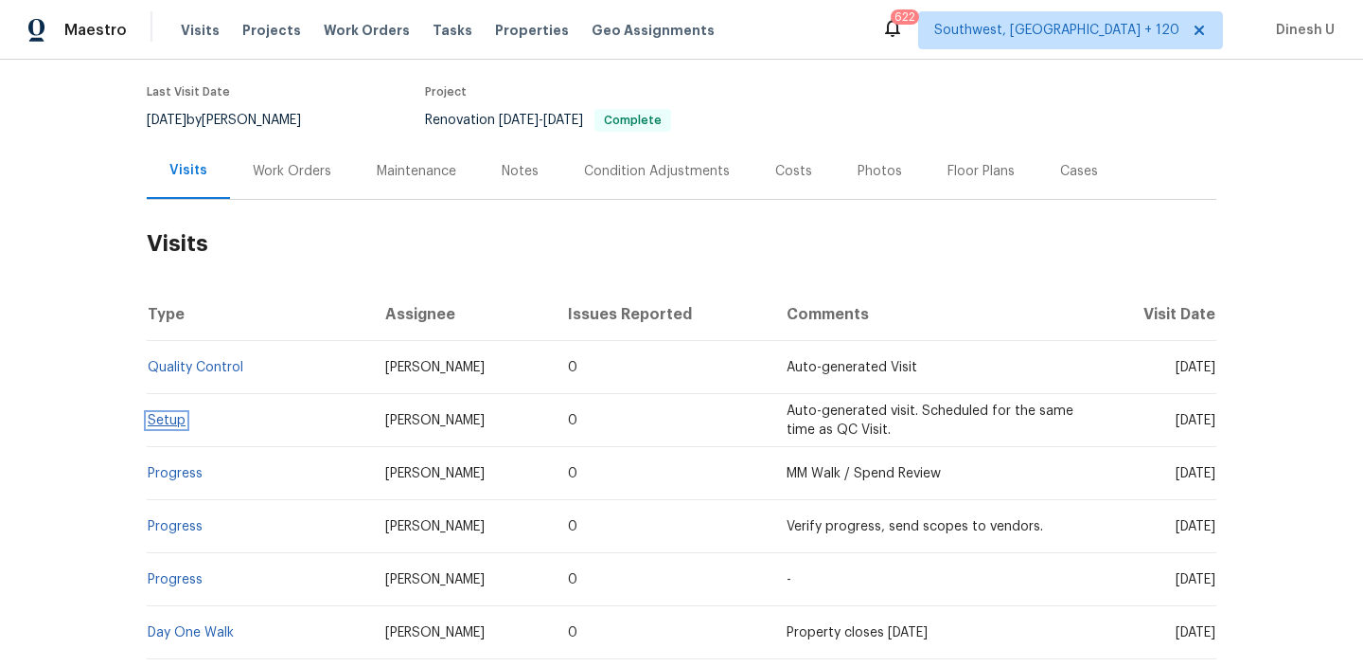
click at [183, 423] on link "Setup" at bounding box center [167, 420] width 38 height 13
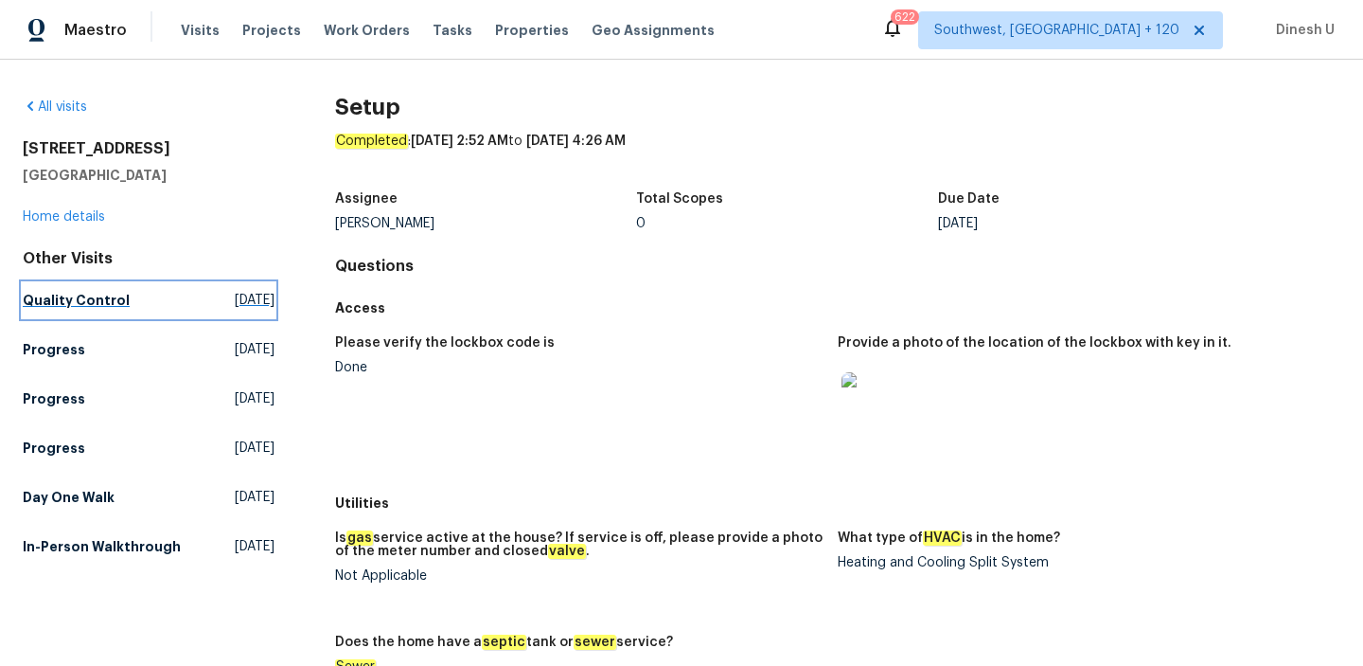
click at [235, 301] on span "[DATE]" at bounding box center [255, 300] width 40 height 19
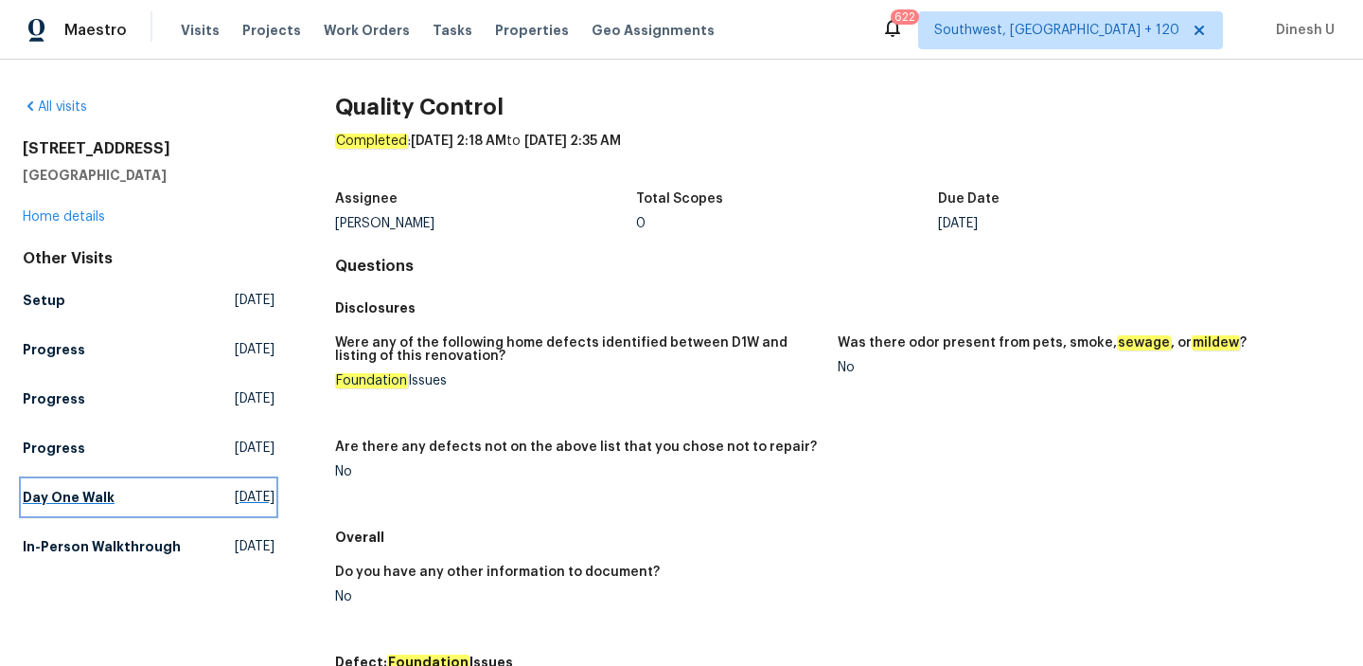
click at [235, 499] on span "[DATE]" at bounding box center [255, 497] width 40 height 19
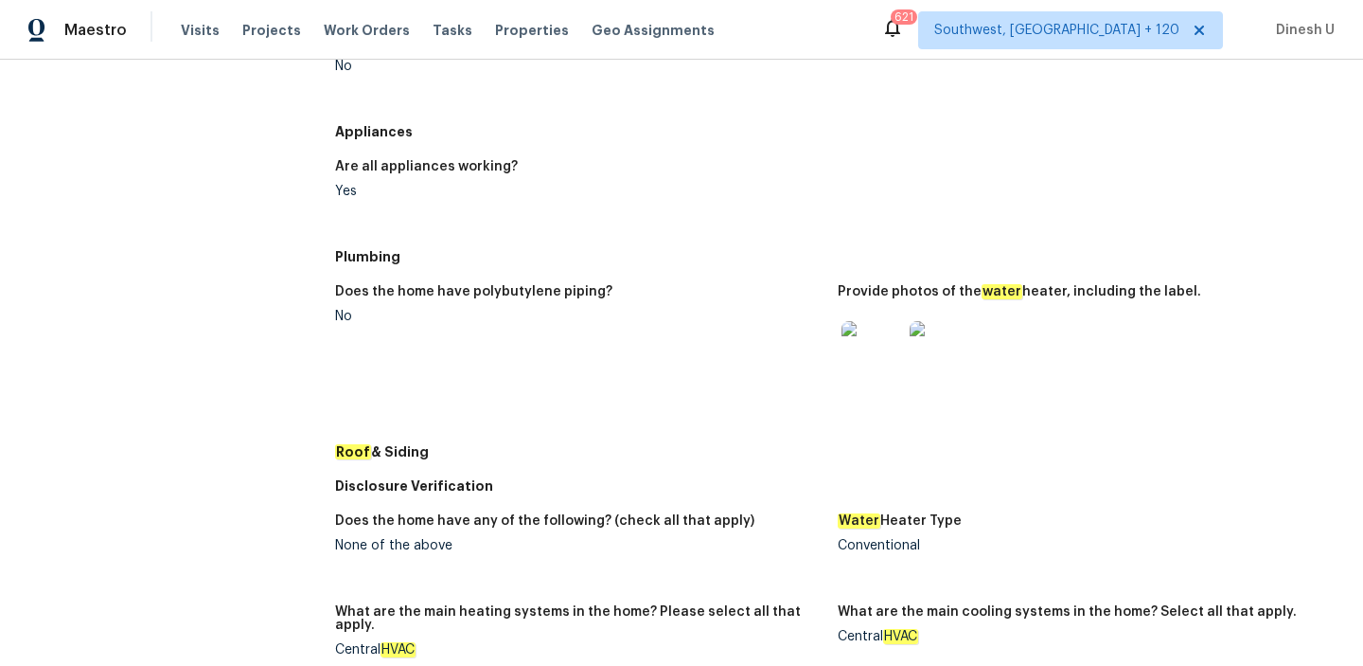
scroll to position [573, 0]
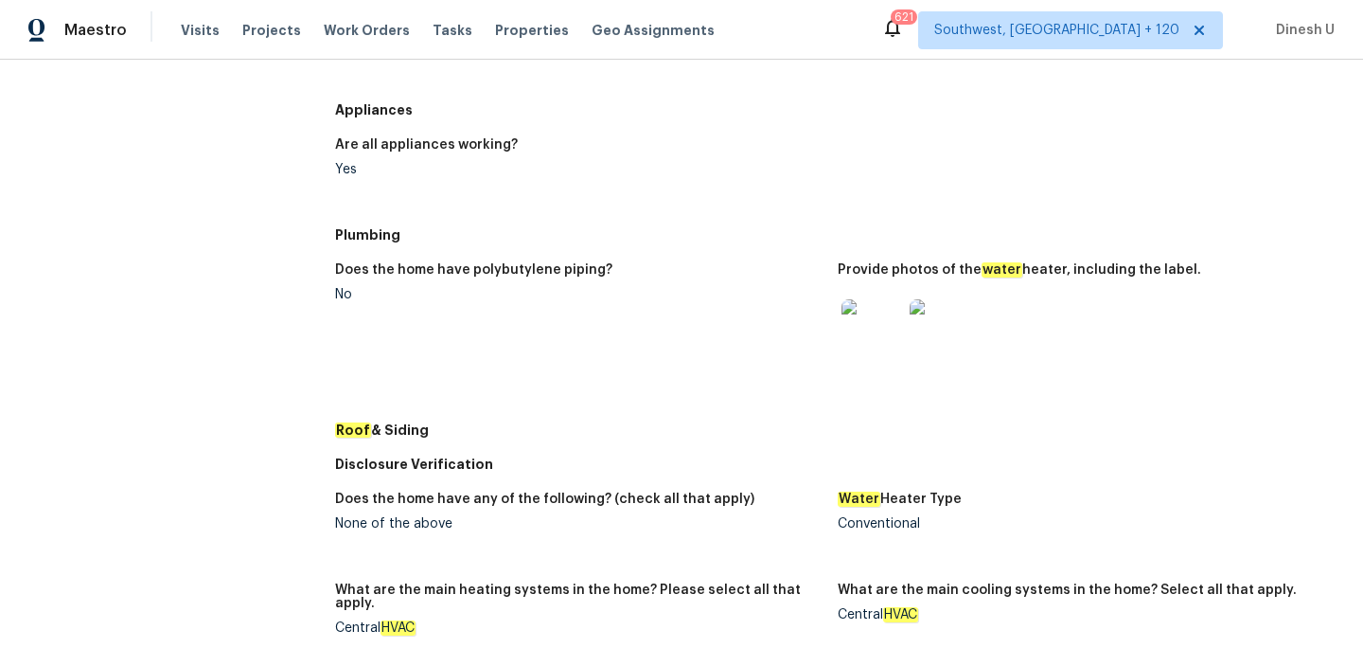
click at [867, 340] on img at bounding box center [872, 329] width 61 height 61
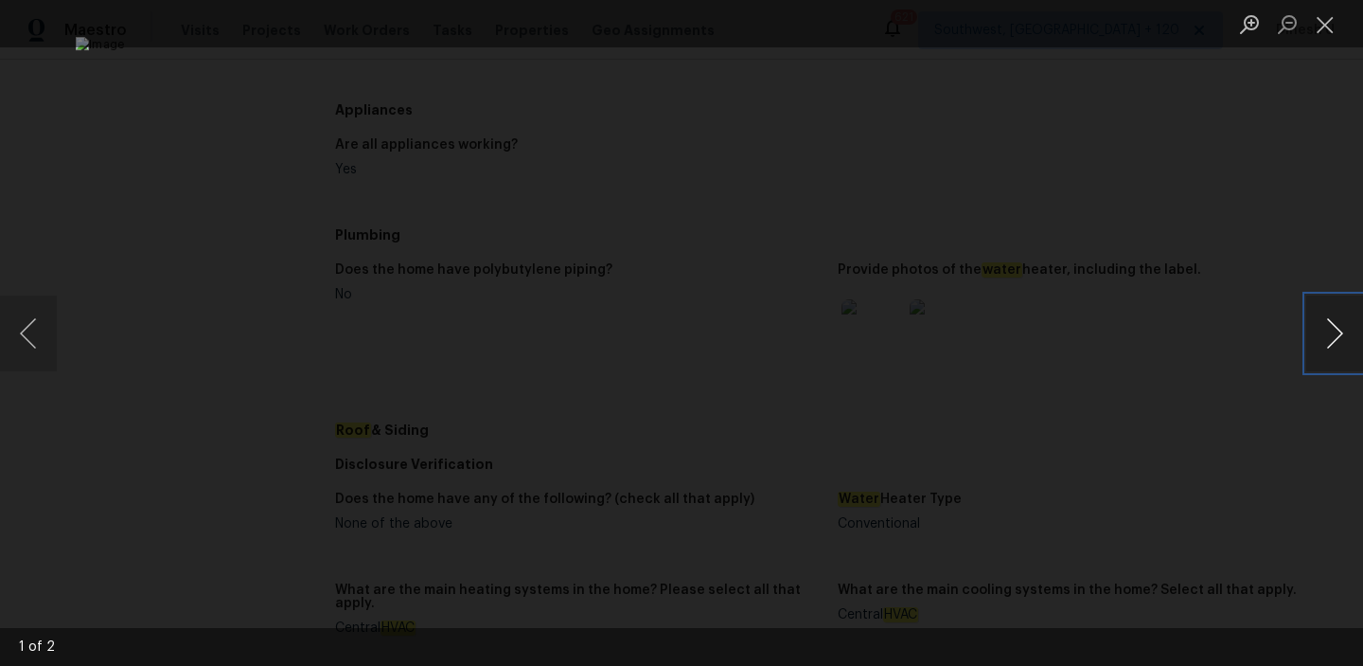
click at [1331, 323] on button "Next image" at bounding box center [1335, 333] width 57 height 76
click at [1317, 330] on button "Next image" at bounding box center [1335, 333] width 57 height 76
click at [1326, 33] on button "Close lightbox" at bounding box center [1326, 24] width 38 height 33
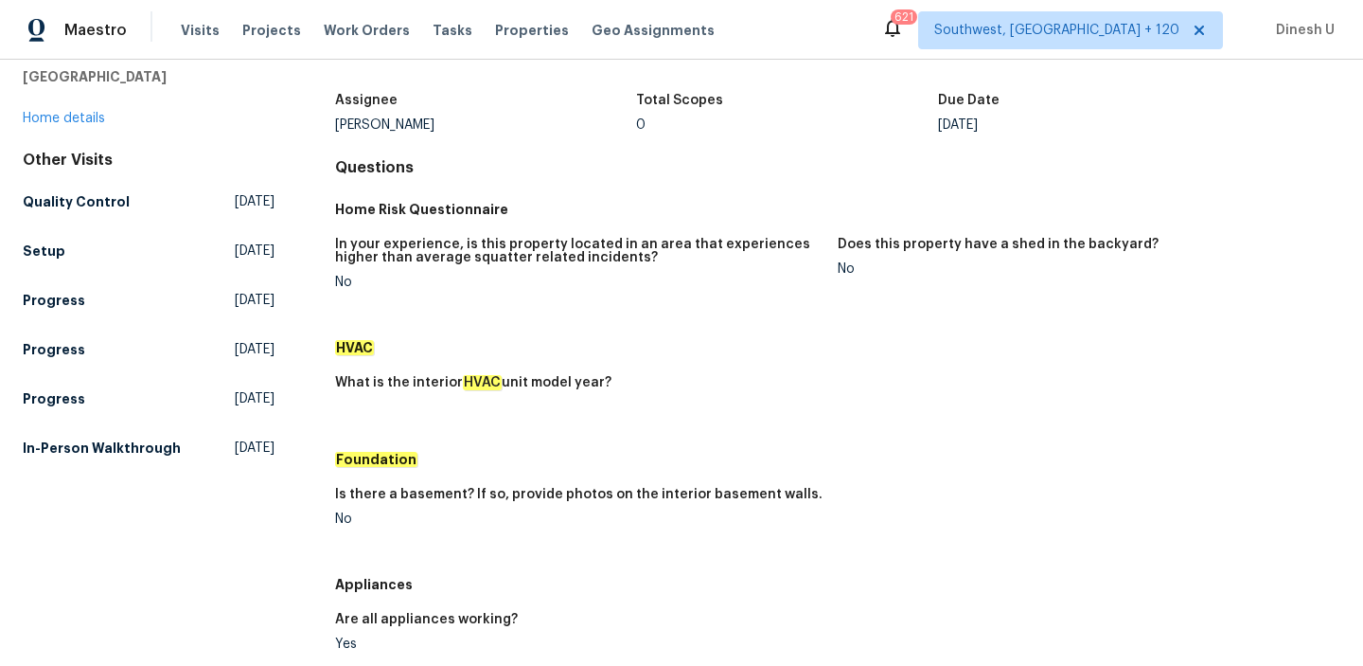
scroll to position [0, 0]
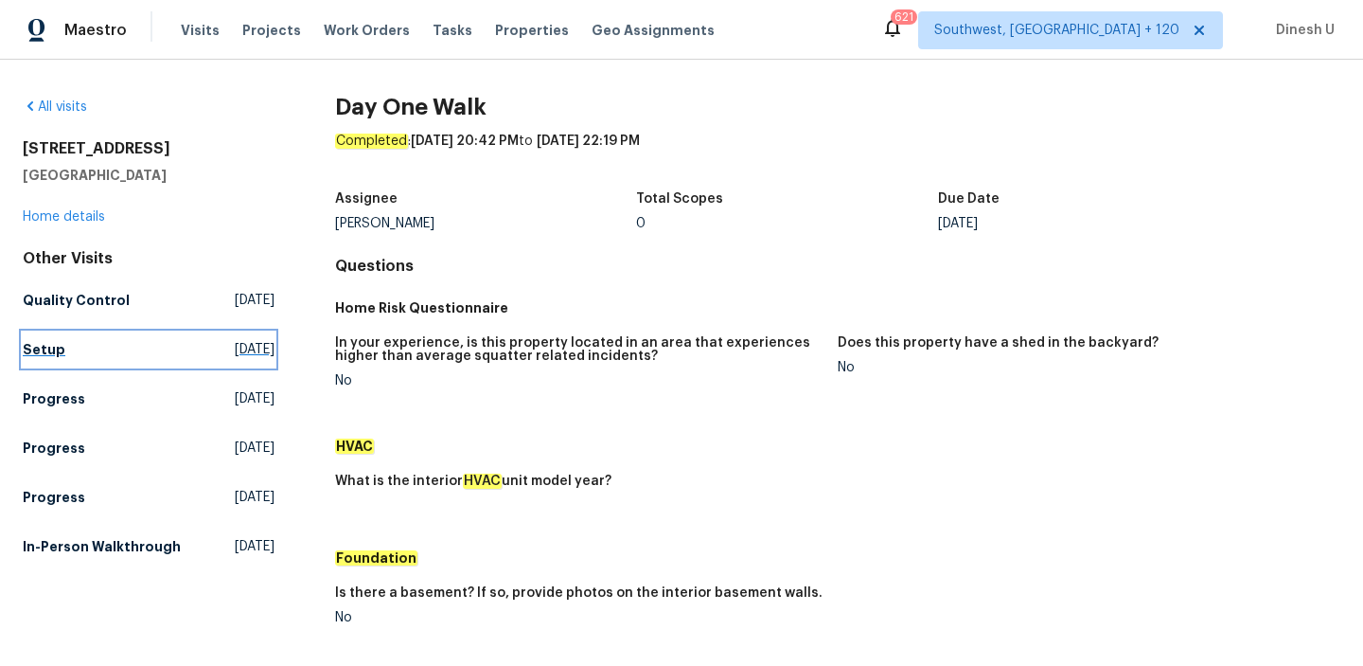
click at [254, 350] on span "[DATE]" at bounding box center [255, 349] width 40 height 19
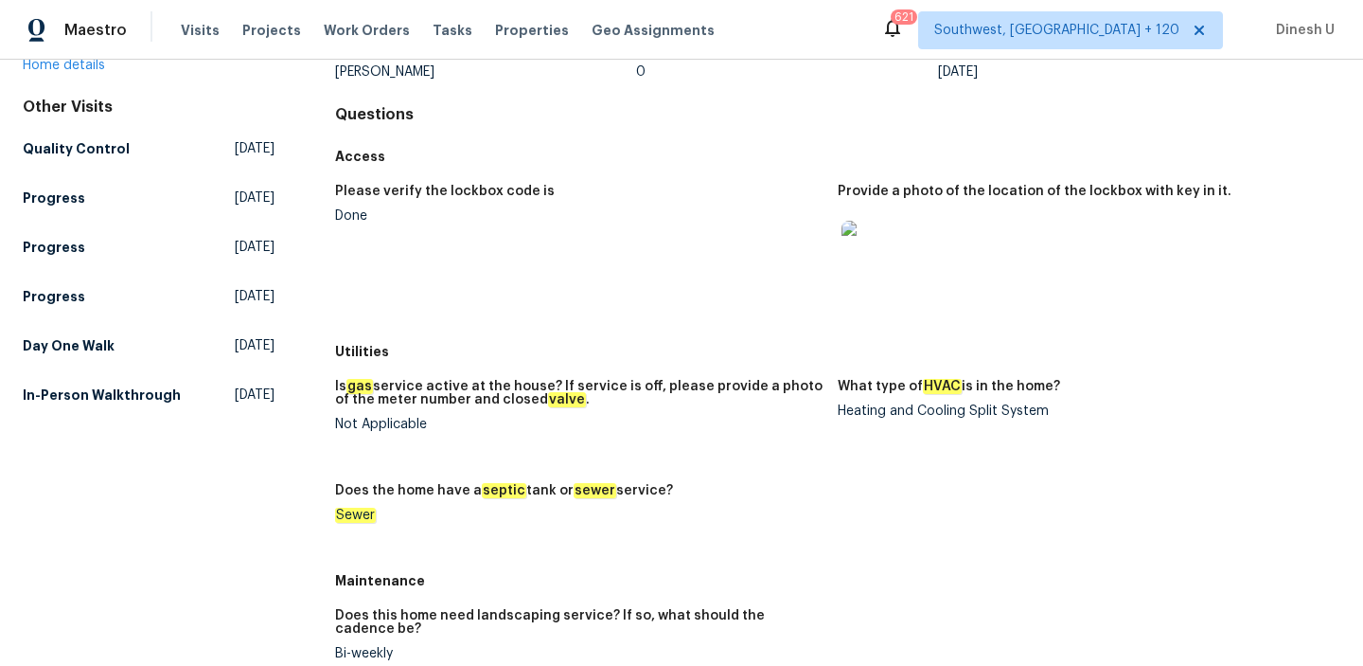
scroll to position [56, 0]
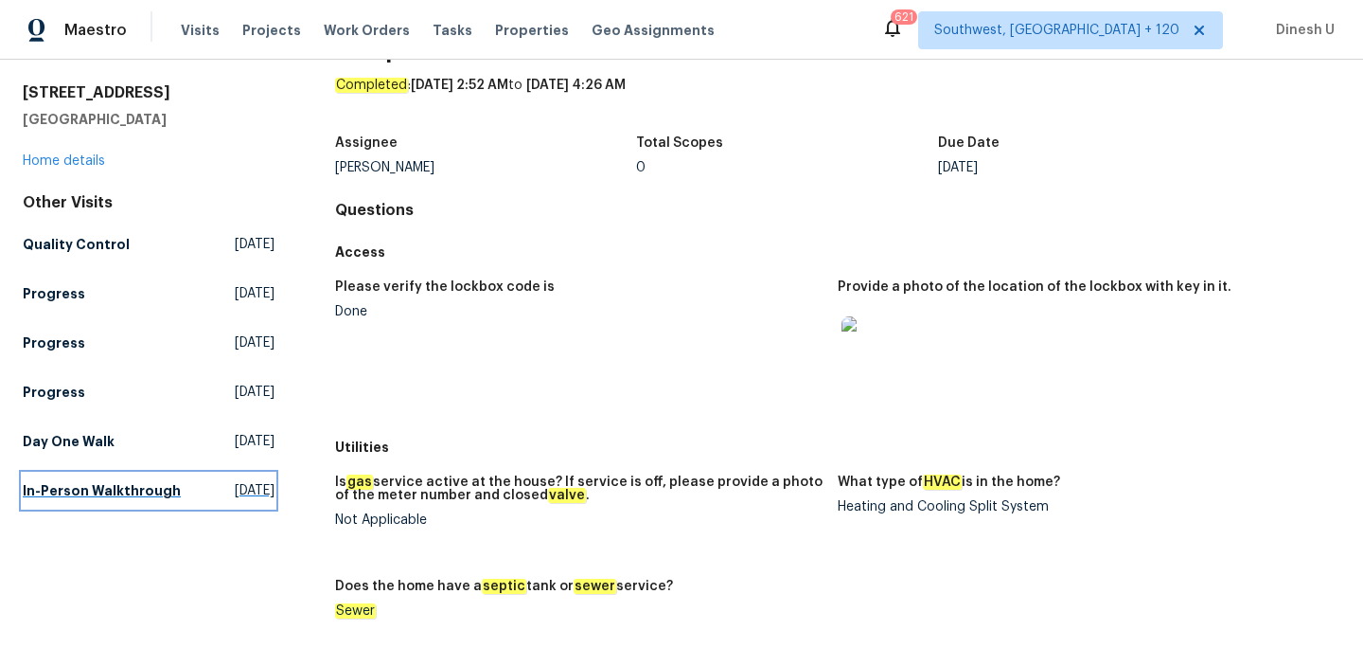
click at [235, 486] on span "[DATE]" at bounding box center [255, 490] width 40 height 19
